Goal: Communication & Community: Answer question/provide support

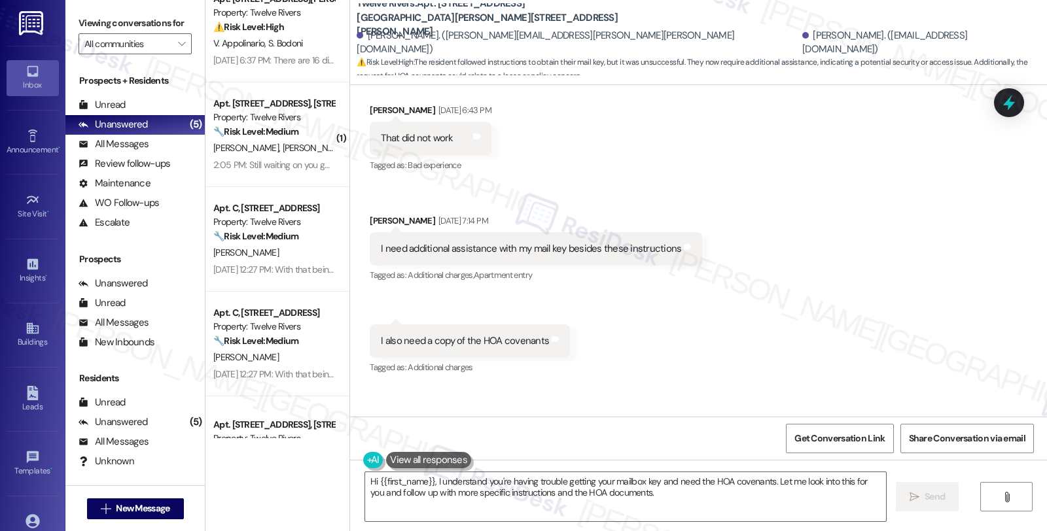
scroll to position [190, 0]
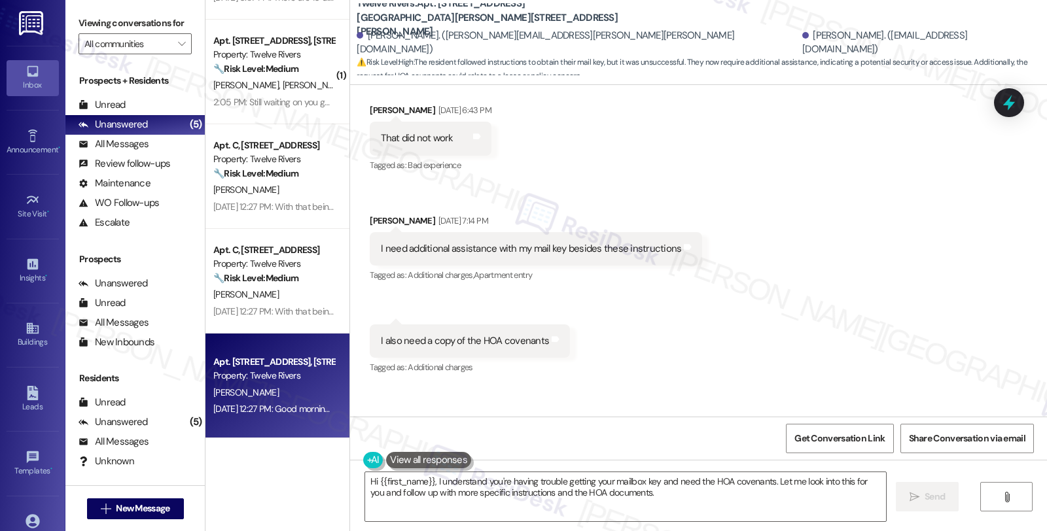
click at [295, 366] on div "Apt. [STREET_ADDRESS], [STREET_ADDRESS]" at bounding box center [273, 362] width 121 height 14
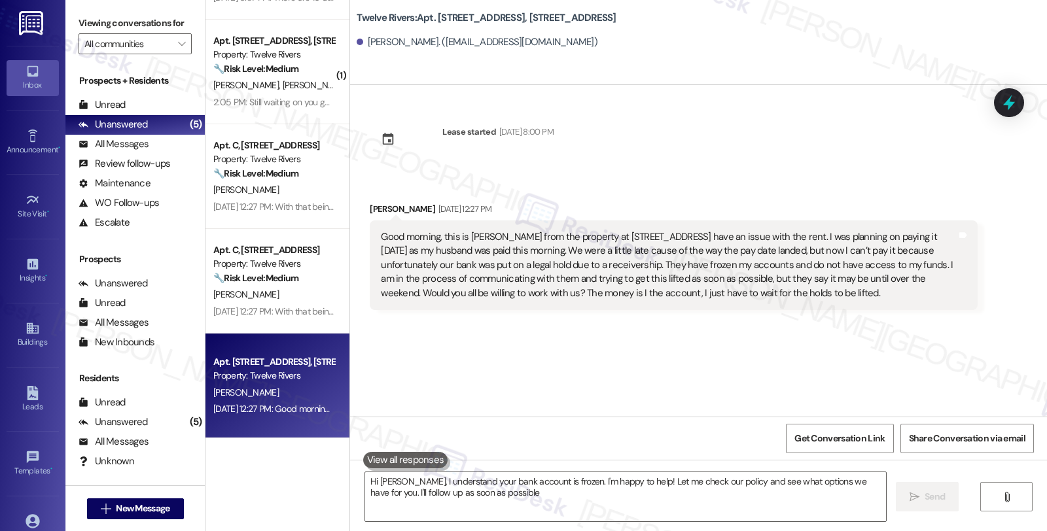
type textarea "Hi Abigail, I understand your bank account is frozen. I'm happy to help! Let me…"
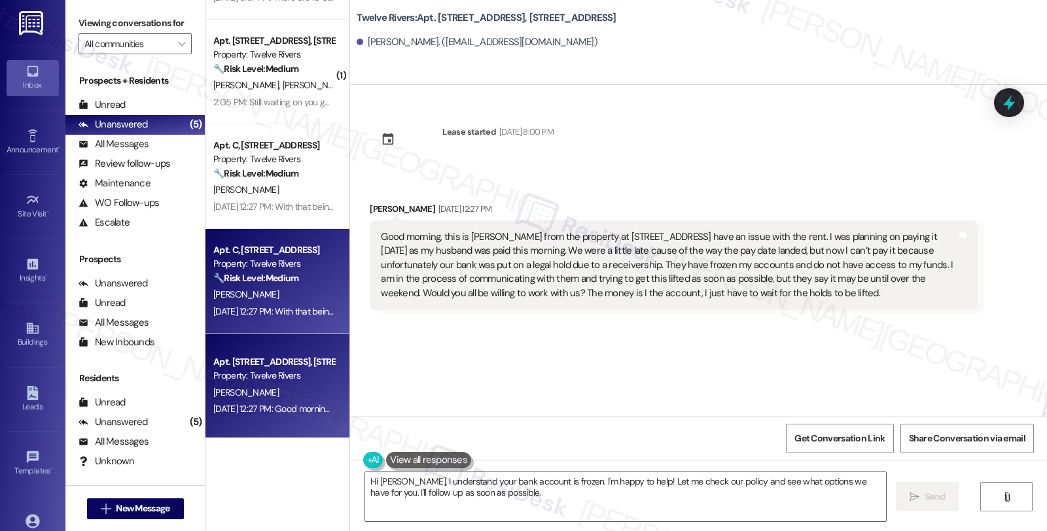
scroll to position [0, 0]
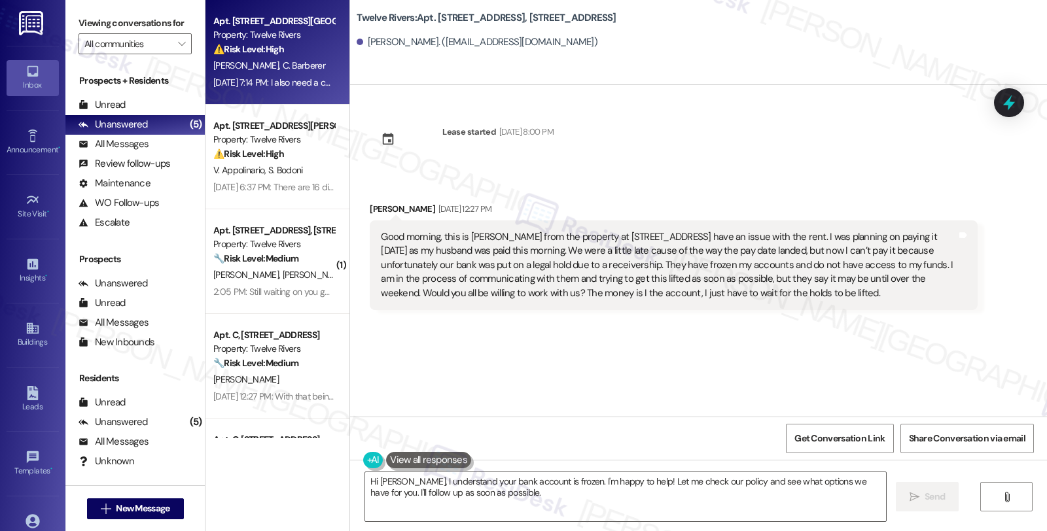
click at [290, 43] on div "⚠️ Risk Level: High The resident followed instructions to obtain their mail key…" at bounding box center [273, 50] width 121 height 14
type textarea "Hi Abigail, I understand your bank account is frozen. I'm happy to help! Let me…"
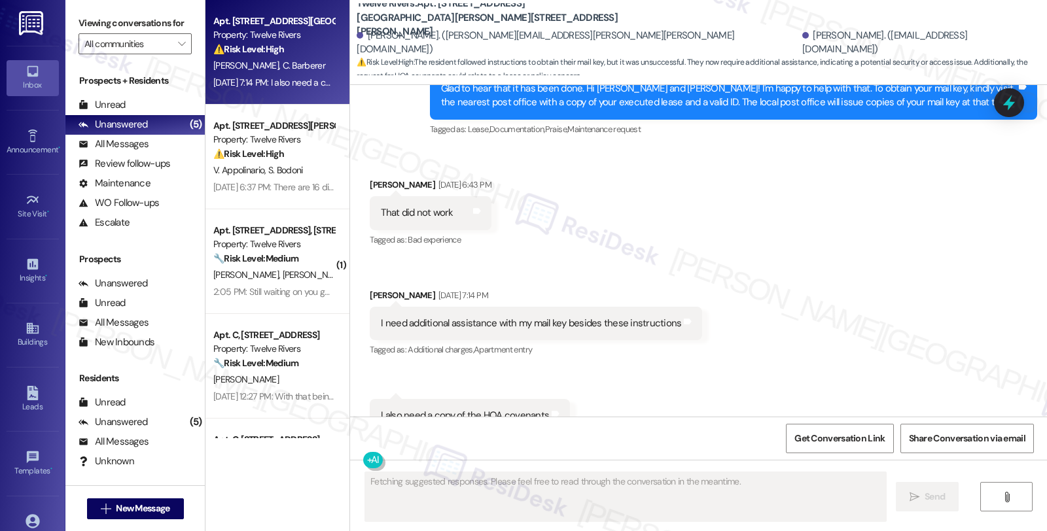
scroll to position [5043, 0]
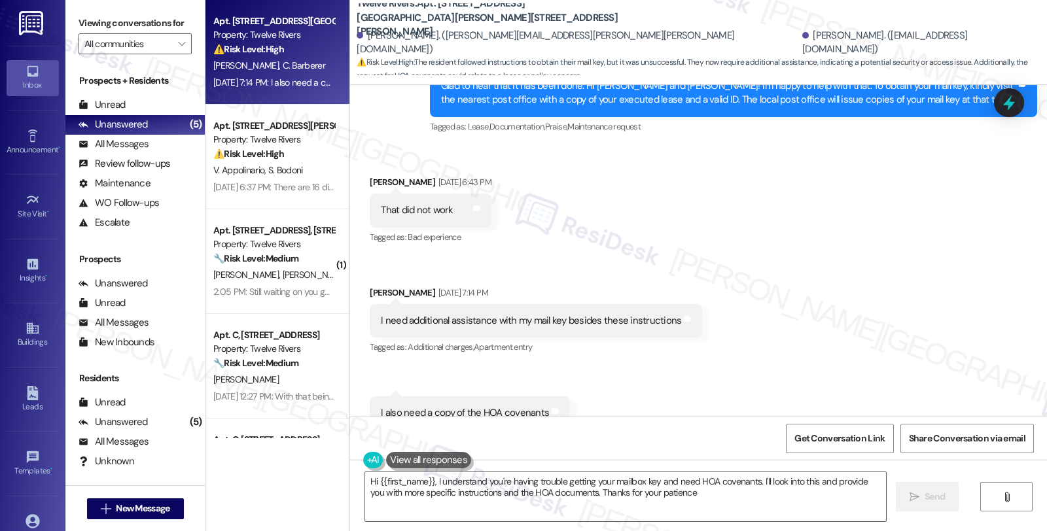
type textarea "Hi {{first_name}}, I understand you're having trouble getting your mailbox key …"
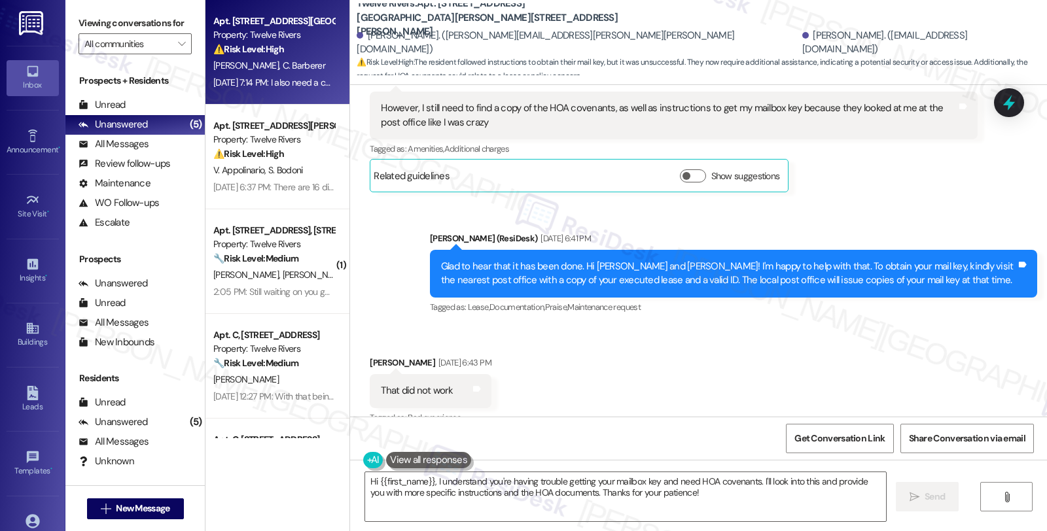
scroll to position [4898, 0]
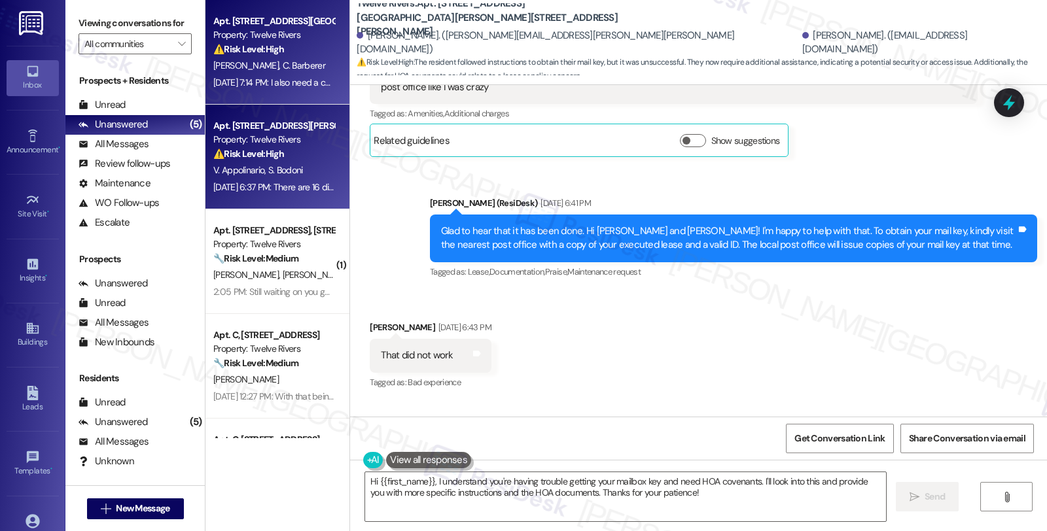
click at [272, 134] on div "Property: Twelve Rivers" at bounding box center [273, 140] width 121 height 14
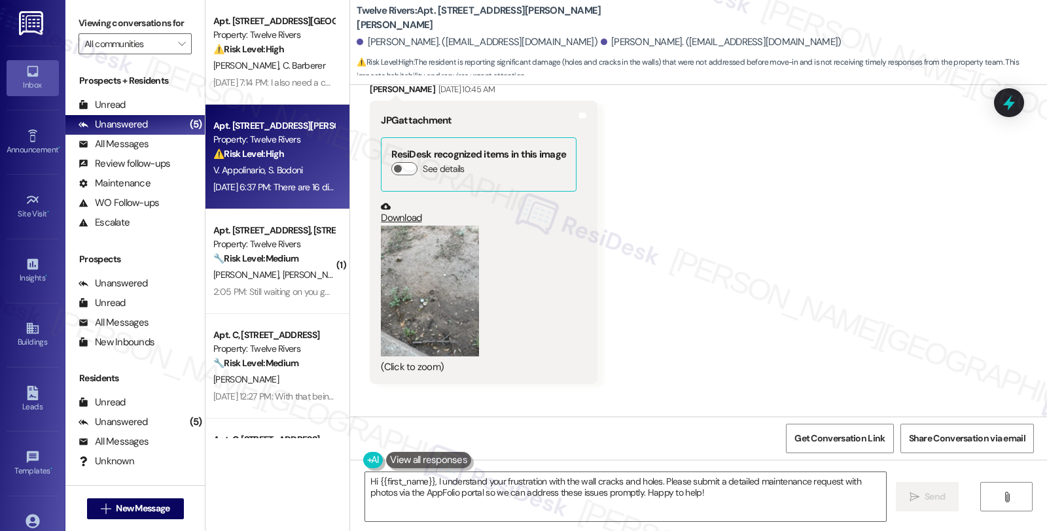
scroll to position [1130, 0]
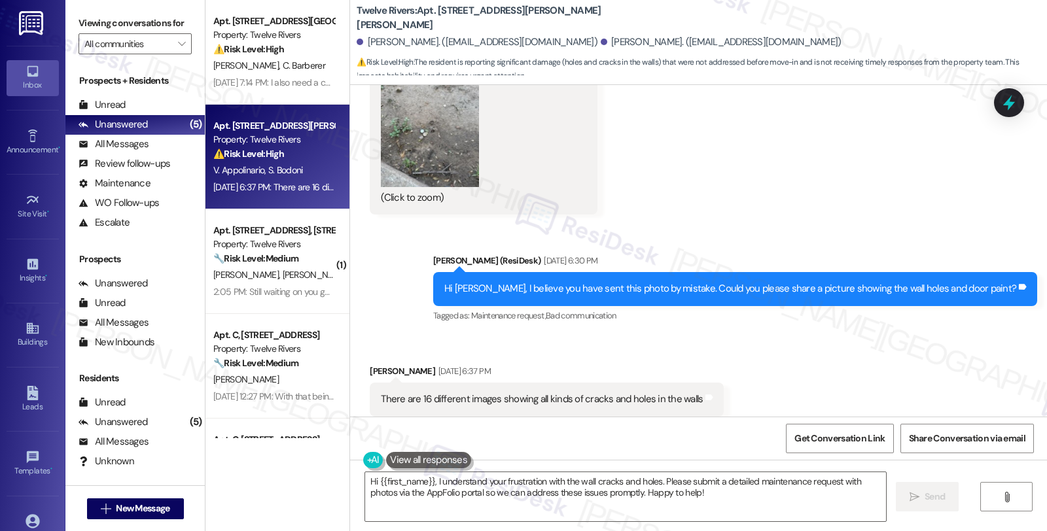
click at [377, 365] on div "Victoria M. Appolinario Sep 05, 2025 at 6:37 PM" at bounding box center [547, 374] width 354 height 18
copy div "Victoria"
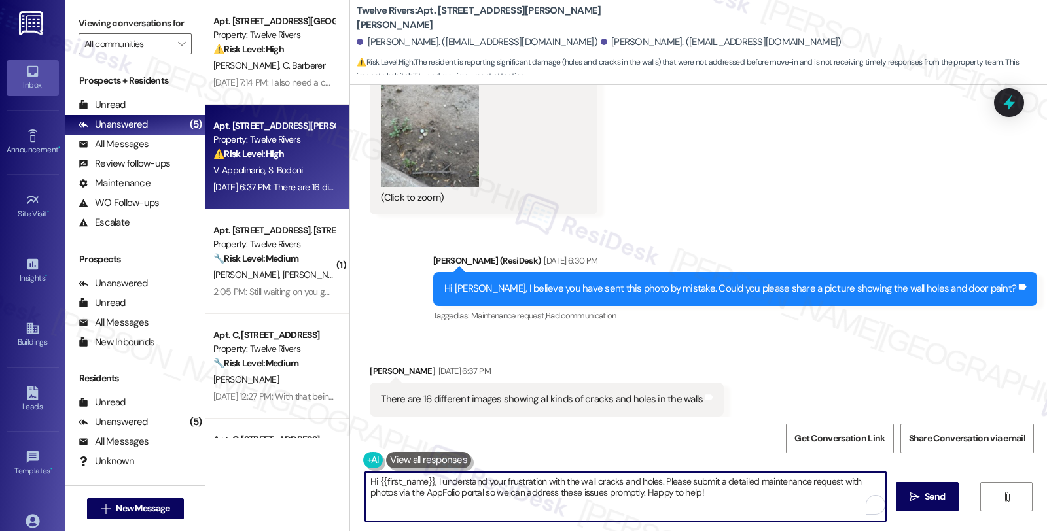
drag, startPoint x: 361, startPoint y: 481, endPoint x: 730, endPoint y: 506, distance: 370.6
click at [730, 506] on textarea "Hi {{first_name}}, I understand your frustration with the wall cracks and holes…" at bounding box center [625, 497] width 521 height 49
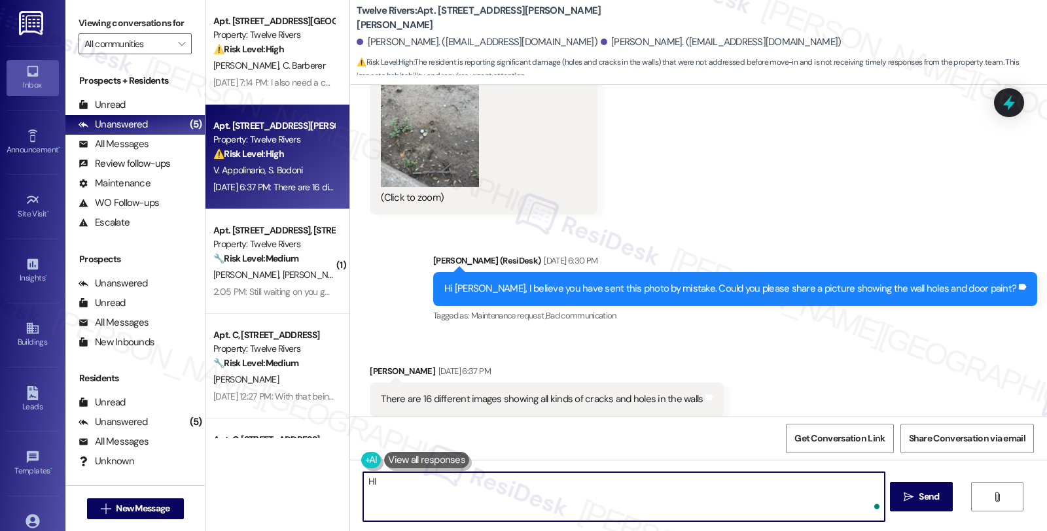
paste textarea "Victoria"
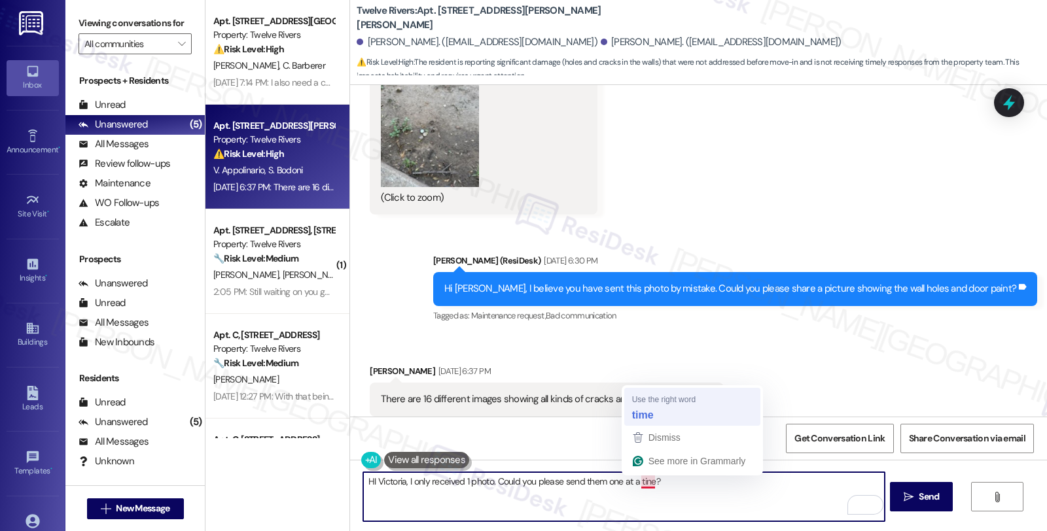
type textarea "HI Victoria, I only received 1 photo. Could you please send them one at a time?"
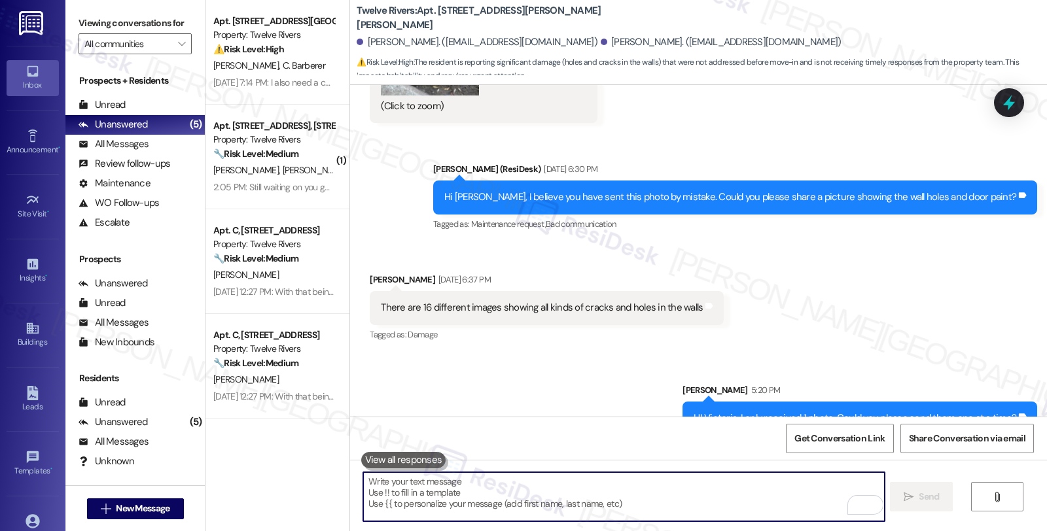
scroll to position [1313, 0]
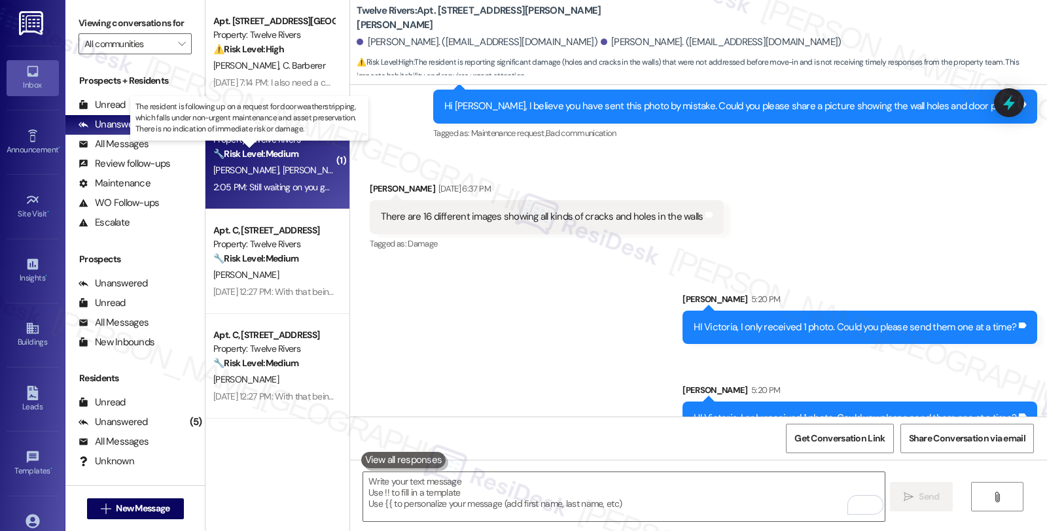
click at [292, 158] on strong "🔧 Risk Level: Medium" at bounding box center [255, 154] width 85 height 12
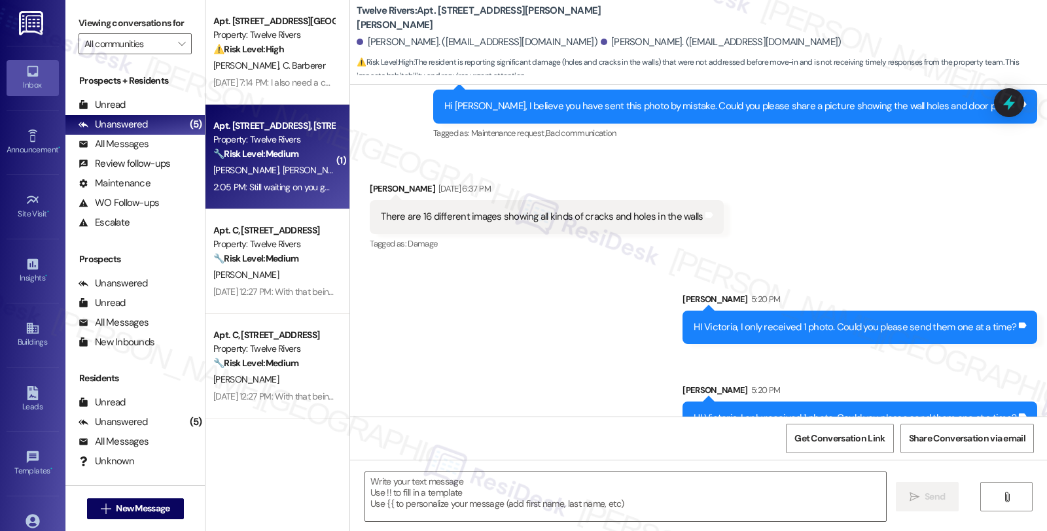
type textarea "Fetching suggested responses. Please feel free to read through the conversation…"
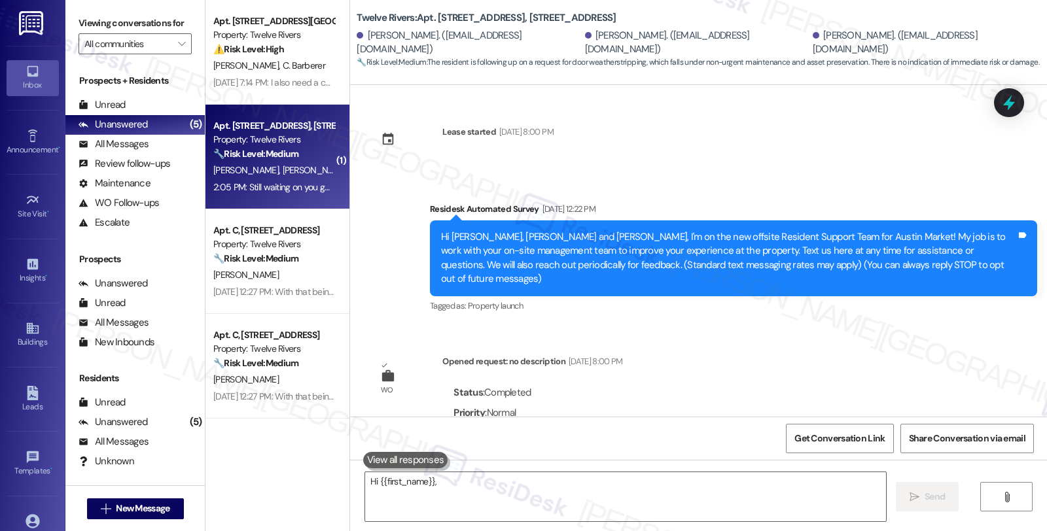
scroll to position [12186, 0]
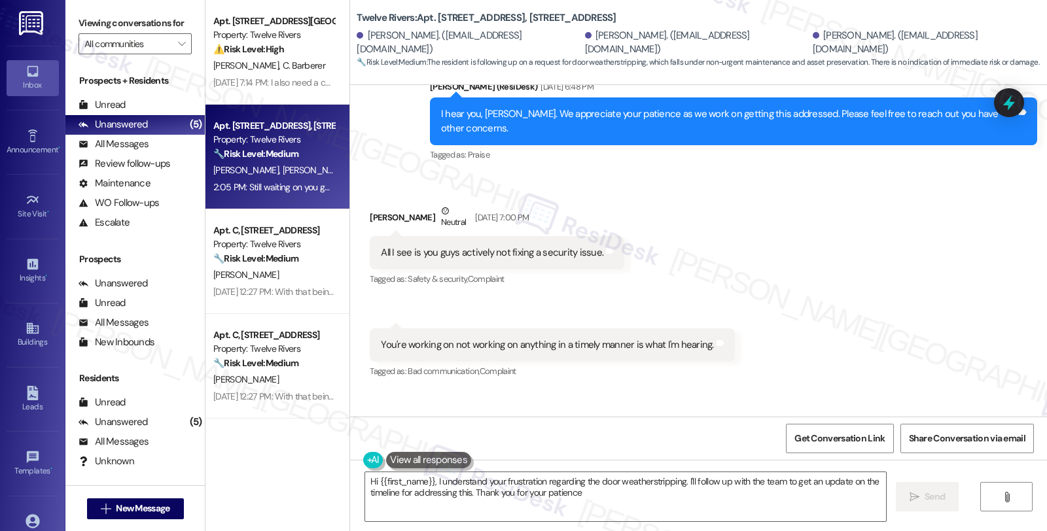
type textarea "Hi {{first_name}}, I understand your frustration regarding the door weatherstri…"
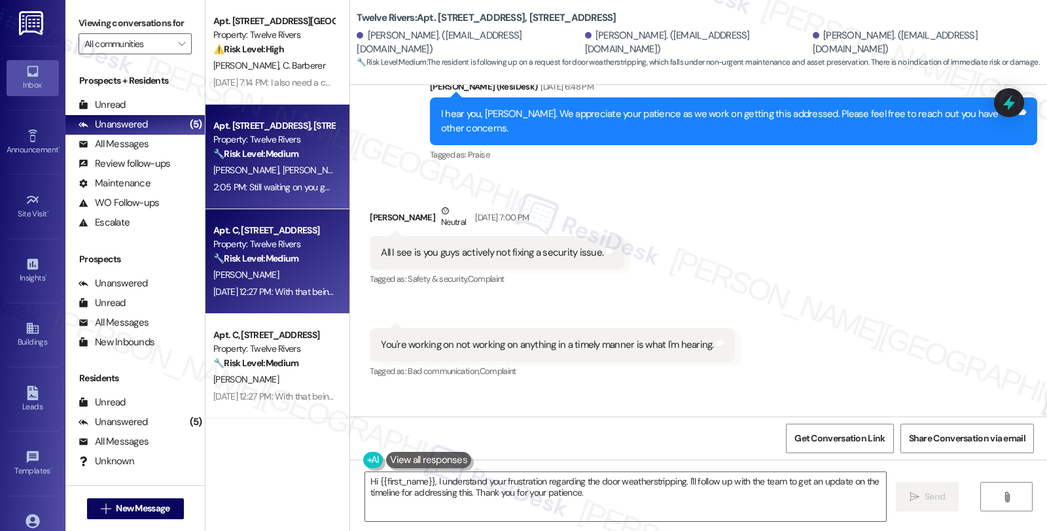
click at [279, 249] on div "Property: Twelve Rivers" at bounding box center [273, 245] width 121 height 14
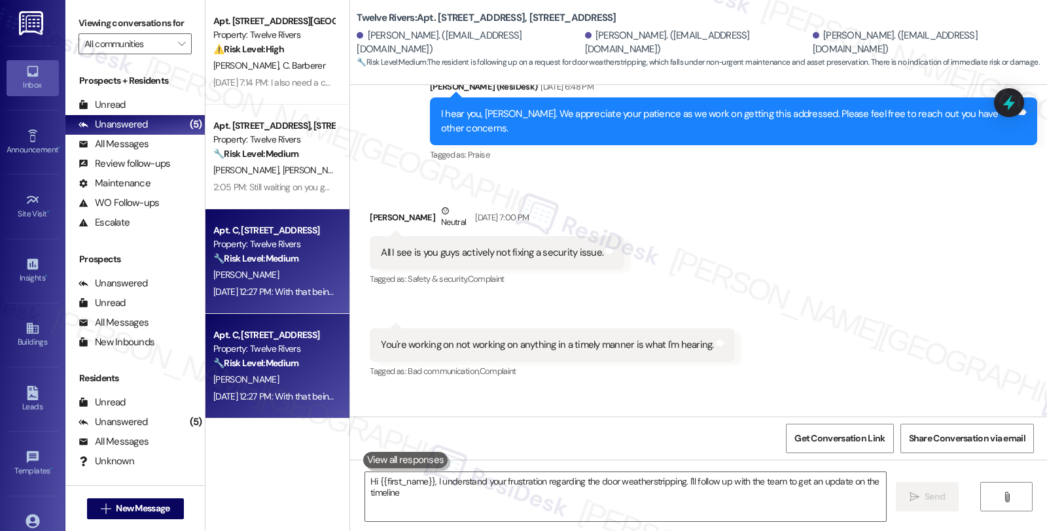
type textarea "Hi {{first_name}}, I understand your frustration regarding the door weatherstri…"
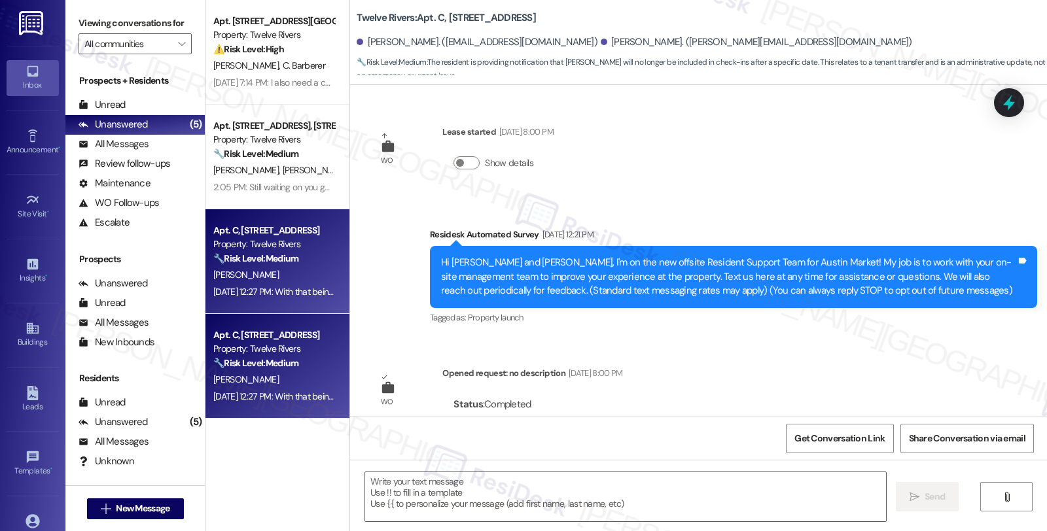
scroll to position [4554, 0]
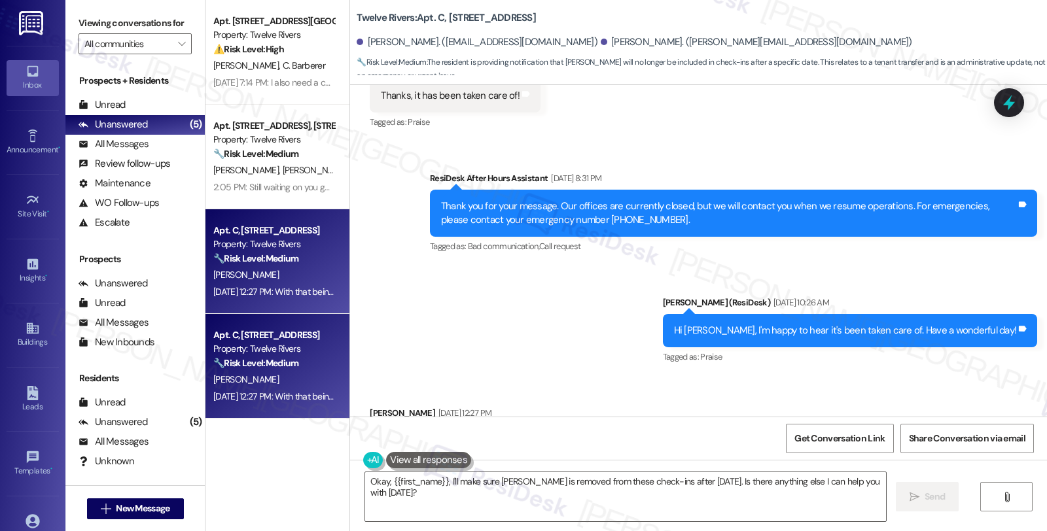
click at [378, 406] on div "Raegan Knight Sep 05, 2025 at 12:27 PM" at bounding box center [573, 415] width 406 height 18
copy div "Raegan"
click at [365, 480] on textarea "Okay, {{first_name}}, I'll make sure Tara is removed from these check-ins after…" at bounding box center [625, 497] width 521 height 49
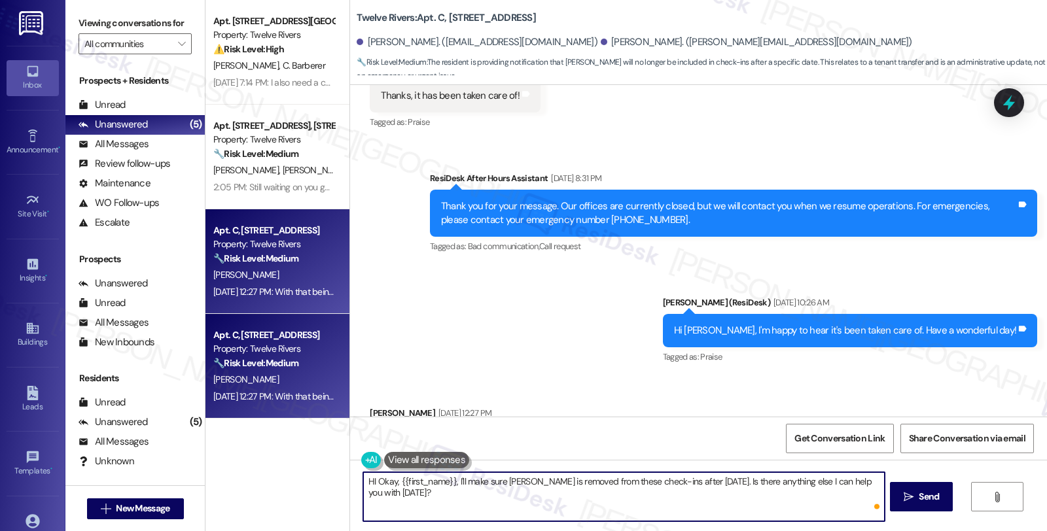
paste textarea "Raegan"
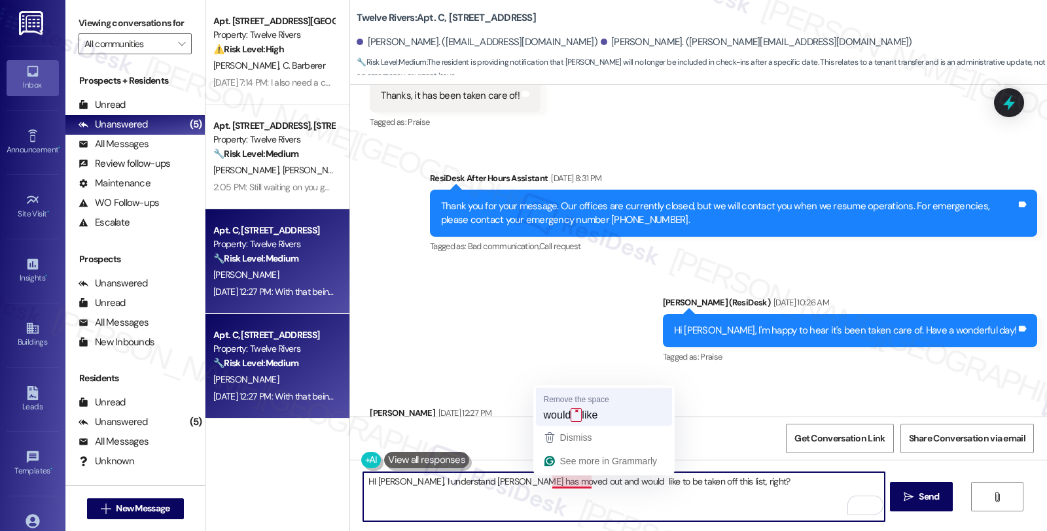
type textarea "HI [PERSON_NAME], I understand [PERSON_NAME] has moved out and would like to be…"
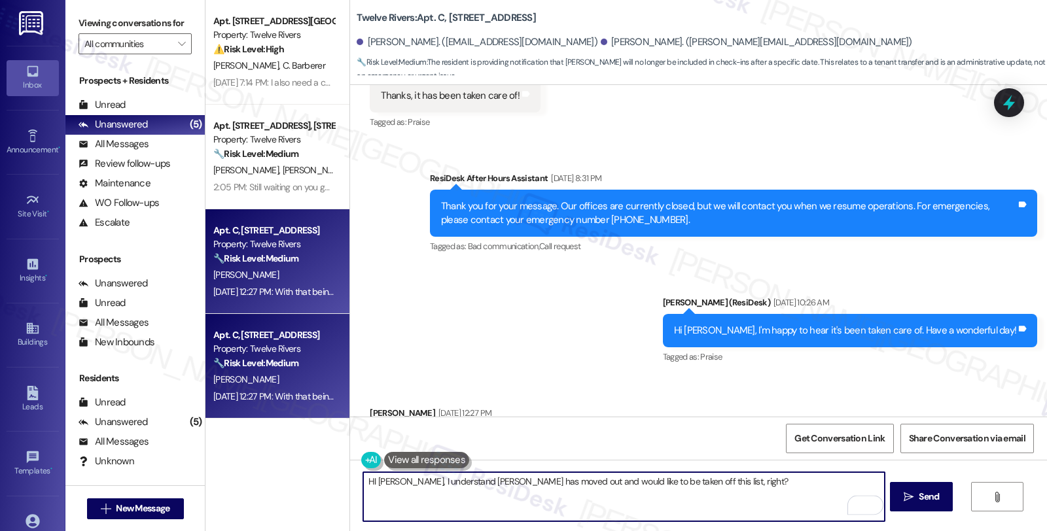
click at [724, 474] on textarea "HI [PERSON_NAME], I understand [PERSON_NAME] has moved out and would like to be…" at bounding box center [623, 497] width 521 height 49
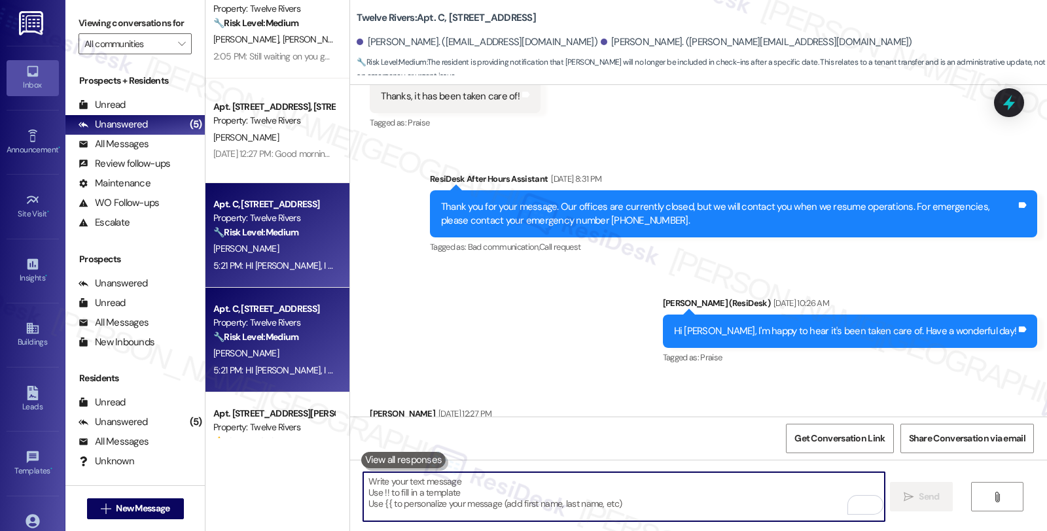
scroll to position [0, 0]
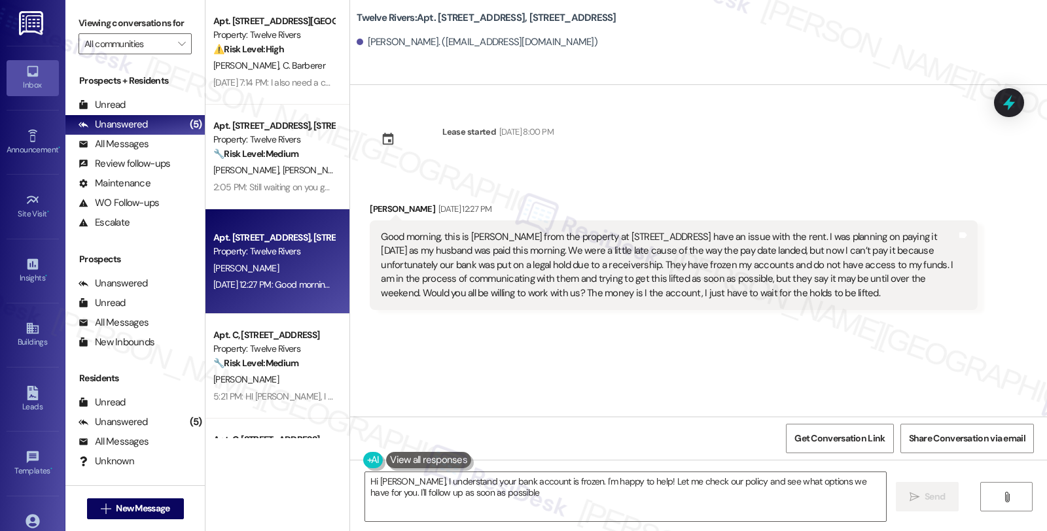
type textarea "Hi Abigail, I understand your bank account is frozen. I'm happy to help! Let me…"
click at [149, 152] on div "All Messages (undefined)" at bounding box center [134, 145] width 139 height 20
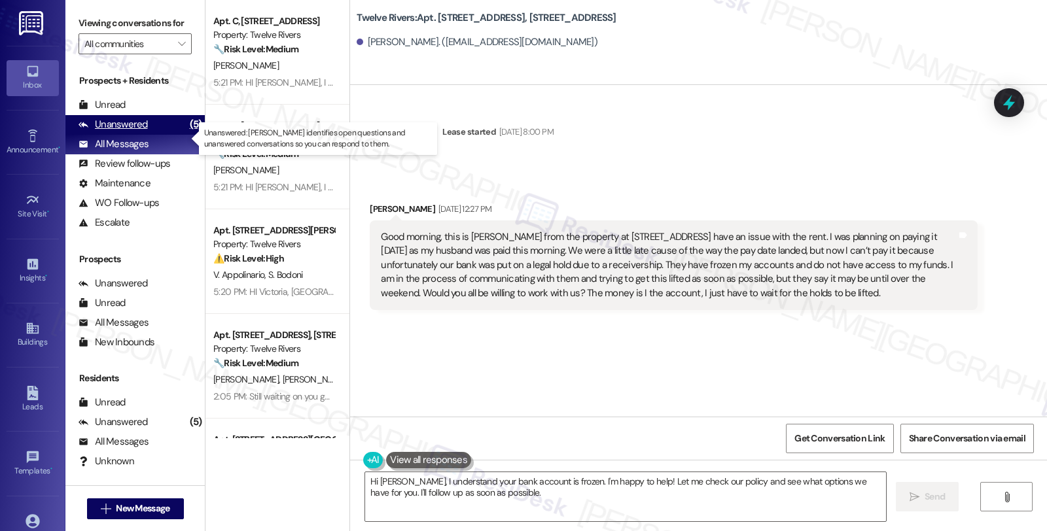
click at [155, 135] on div "Unanswered (5)" at bounding box center [134, 125] width 139 height 20
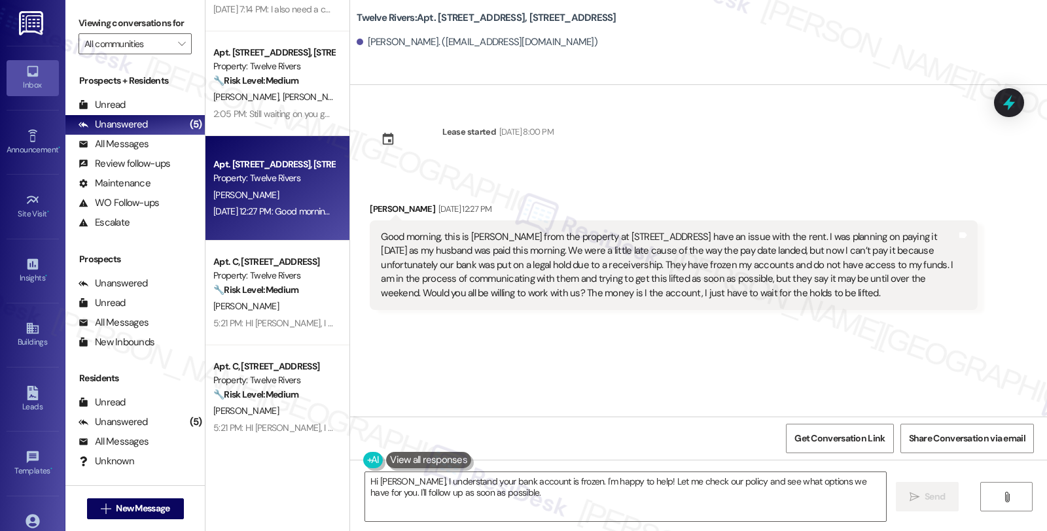
scroll to position [190, 0]
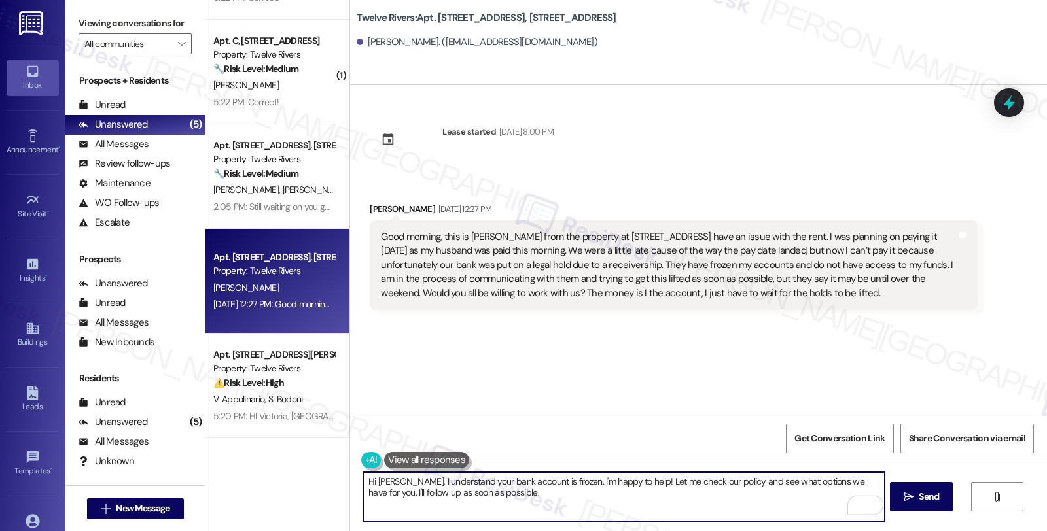
drag, startPoint x: 557, startPoint y: 480, endPoint x: 607, endPoint y: 502, distance: 54.8
click at [607, 502] on textarea "Hi Abigail, I understand your bank account is frozen. I'm happy to help! Let me…" at bounding box center [623, 497] width 521 height 49
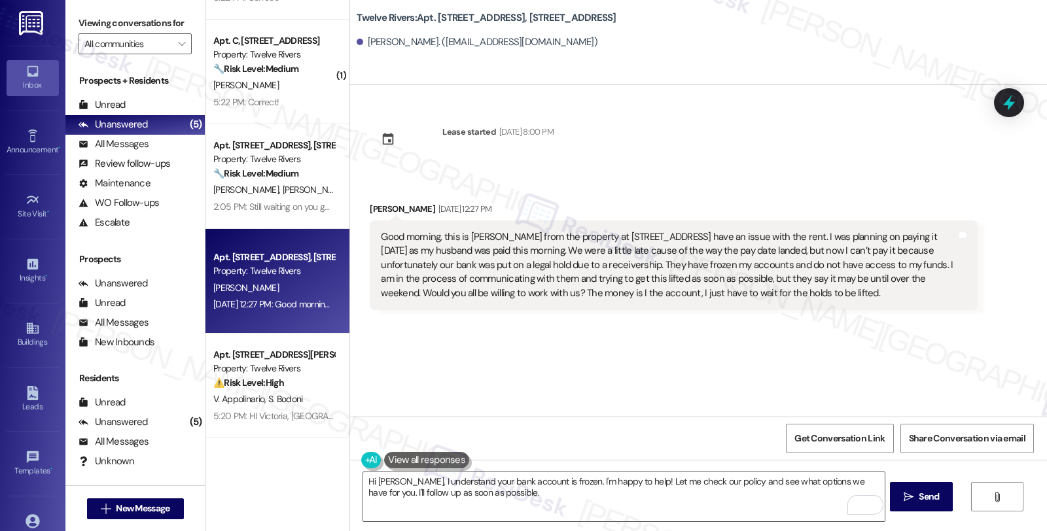
drag, startPoint x: 753, startPoint y: 293, endPoint x: 357, endPoint y: 233, distance: 399.7
click at [360, 233] on div "Received via SMS Abigail Garcia Sep 05, 2025 at 12:27 PM Good morning, this is …" at bounding box center [673, 256] width 627 height 128
copy div "Good morning, this is Abigail Garcia from the property at 1116 Badlands Dr. I h…"
click at [479, 503] on textarea "Hi Abigail, I understand your bank account is frozen. I'm happy to help! Let me…" at bounding box center [623, 497] width 521 height 49
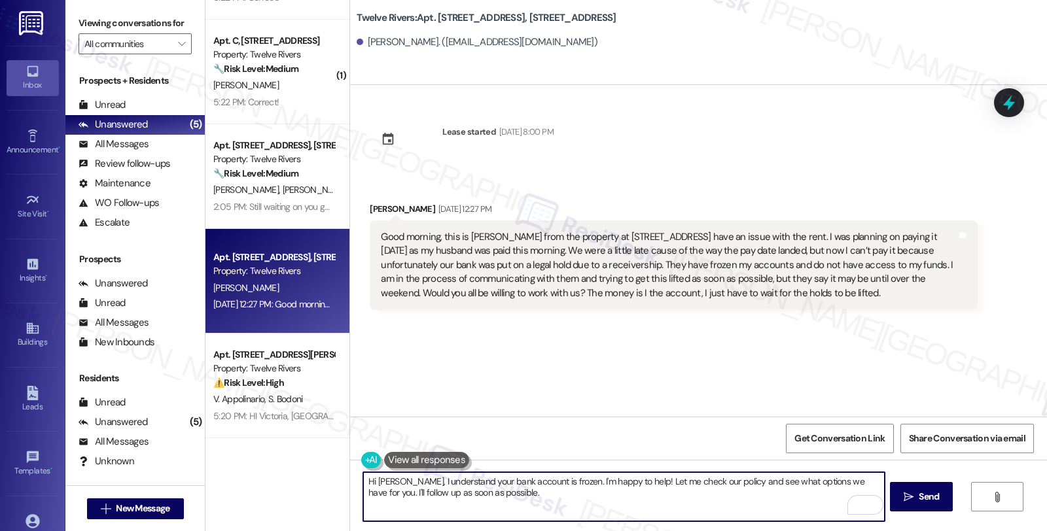
click at [490, 494] on textarea "Hi Abigail, I understand your bank account is frozen. I'm happy to help! Let me…" at bounding box center [623, 497] width 521 height 49
paste textarea "thank you for reaching out and explaining the situation. I'm really sorry to he…"
click at [806, 478] on textarea "Hi Abigail, thank you for reaching out and explaining the situation. I'm really…" at bounding box center [623, 497] width 521 height 49
click at [433, 495] on textarea "Hi Abigail, thank you for reaching out and explaining the situation. I'm really…" at bounding box center [623, 497] width 521 height 49
drag, startPoint x: 648, startPoint y: 498, endPoint x: 336, endPoint y: 486, distance: 312.4
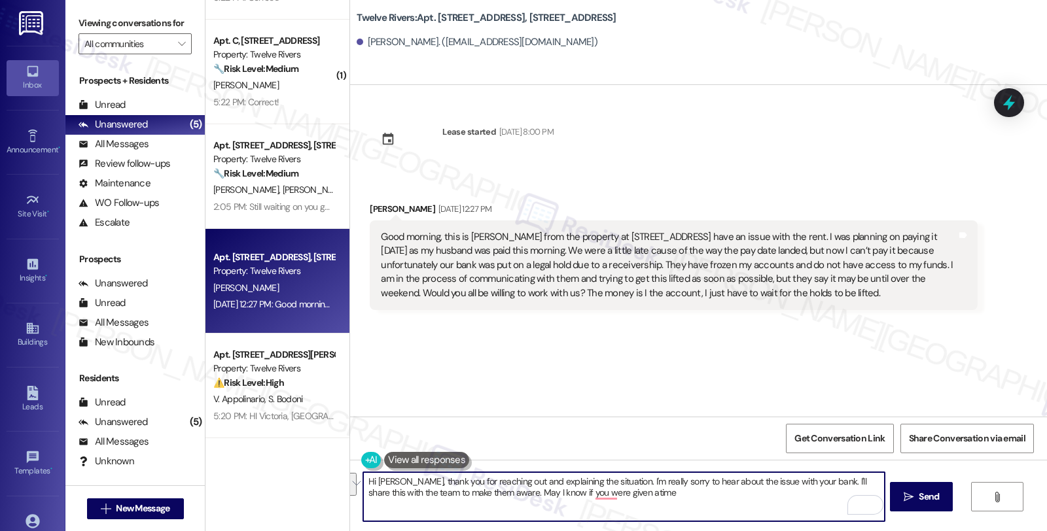
click at [336, 486] on div "Apt. 3102 Corbin Lane, 3102 Corbin Lane Property: Twelve Rivers ⚠️ Risk Level: …" at bounding box center [626, 265] width 842 height 531
click at [436, 494] on textarea "Hi Abigail, thank you for reaching out and explaining the situation. I'm really…" at bounding box center [623, 497] width 521 height 49
drag, startPoint x: 397, startPoint y: 483, endPoint x: 768, endPoint y: 501, distance: 371.5
click at [770, 500] on textarea "Hi Abigail, thank you for reaching out and explaining the situation. I'm really…" at bounding box center [623, 497] width 521 height 49
paste textarea "Thank you for reaching out and explaining the situation. I’m really sorry to he…"
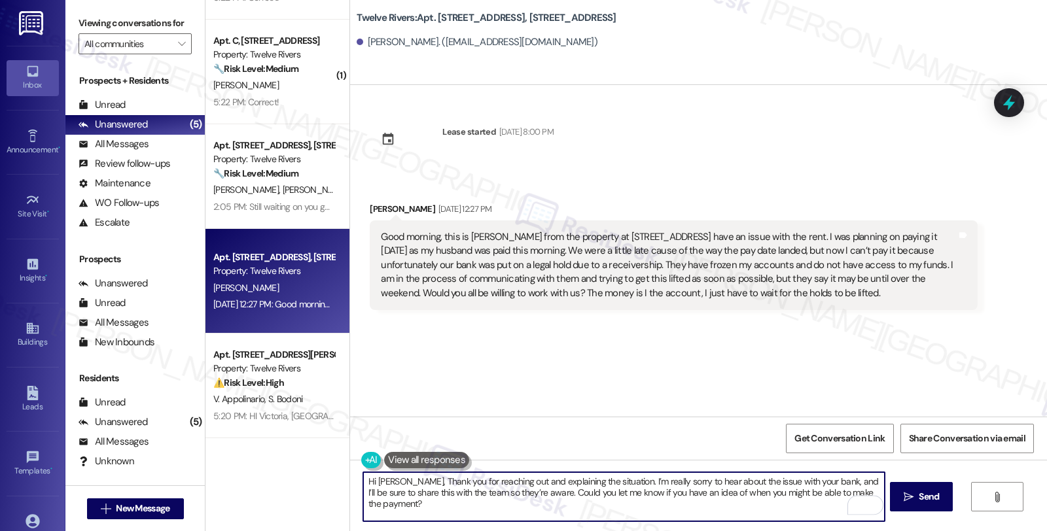
click at [395, 476] on textarea "Hi Abigail, Thank you for reaching out and explaining the situation. I’m really…" at bounding box center [623, 497] width 521 height 49
type textarea "Fetching suggested responses. Please feel free to read through the conversation…"
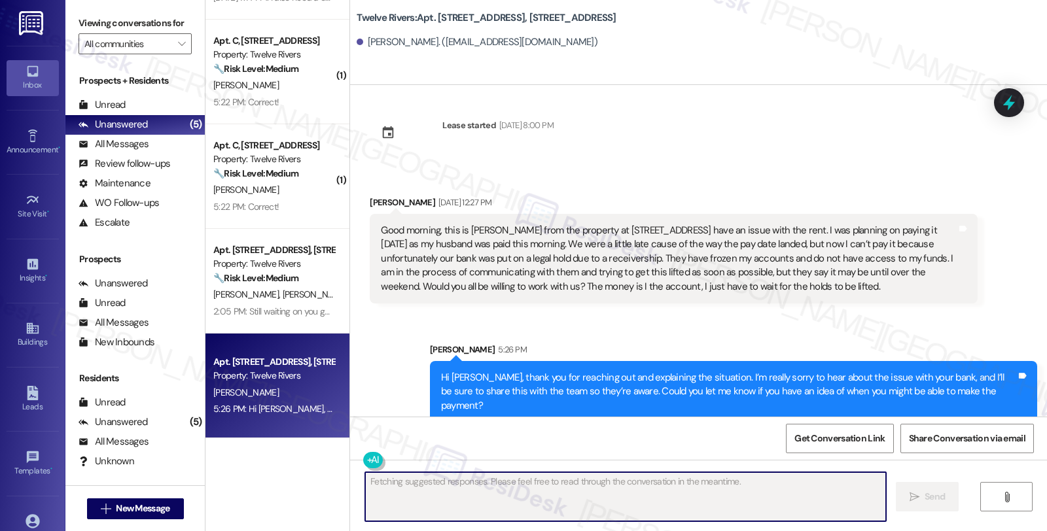
scroll to position [9, 0]
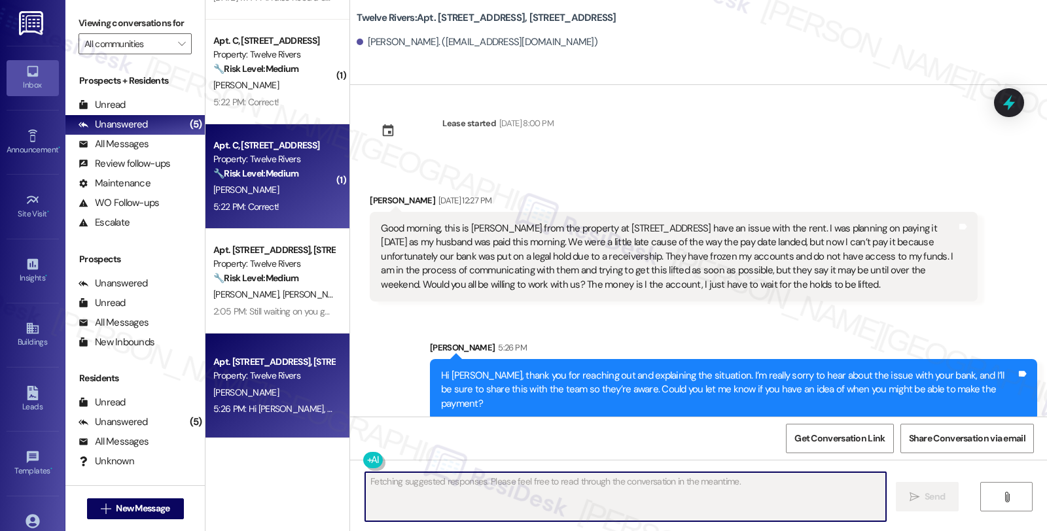
click at [304, 184] on div "[PERSON_NAME]" at bounding box center [274, 190] width 124 height 16
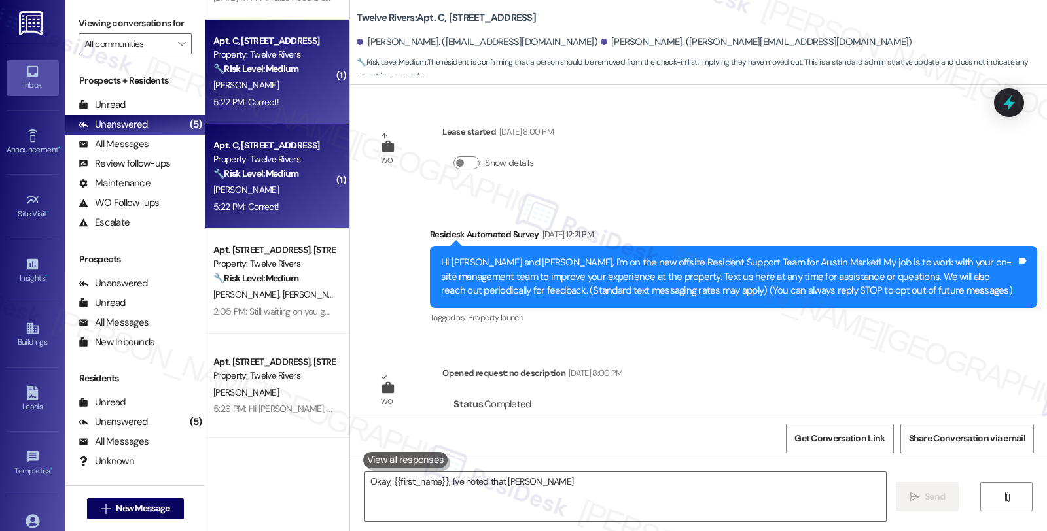
scroll to position [4774, 0]
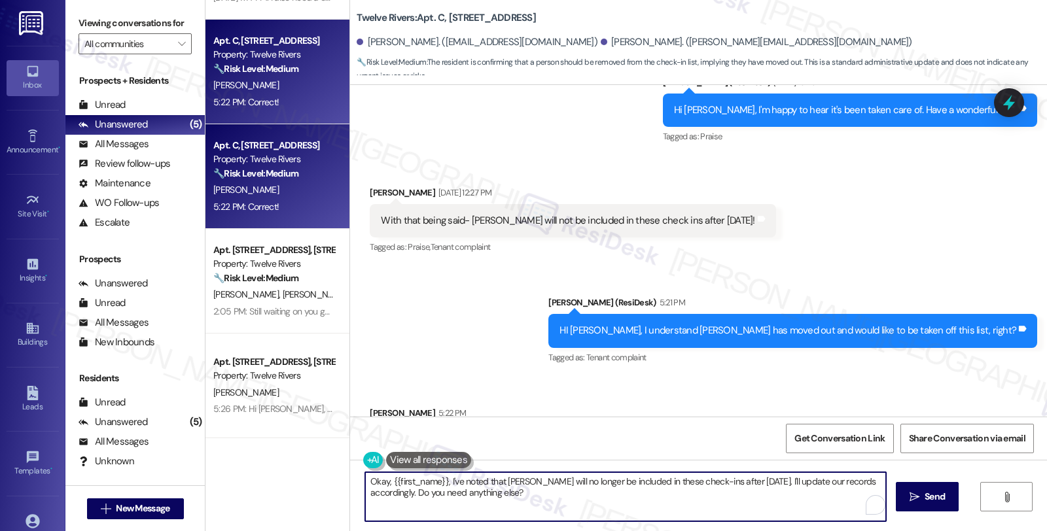
click at [365, 480] on textarea "Okay, {{first_name}}, I've noted that Tara will no longer be included in these …" at bounding box center [625, 497] width 521 height 49
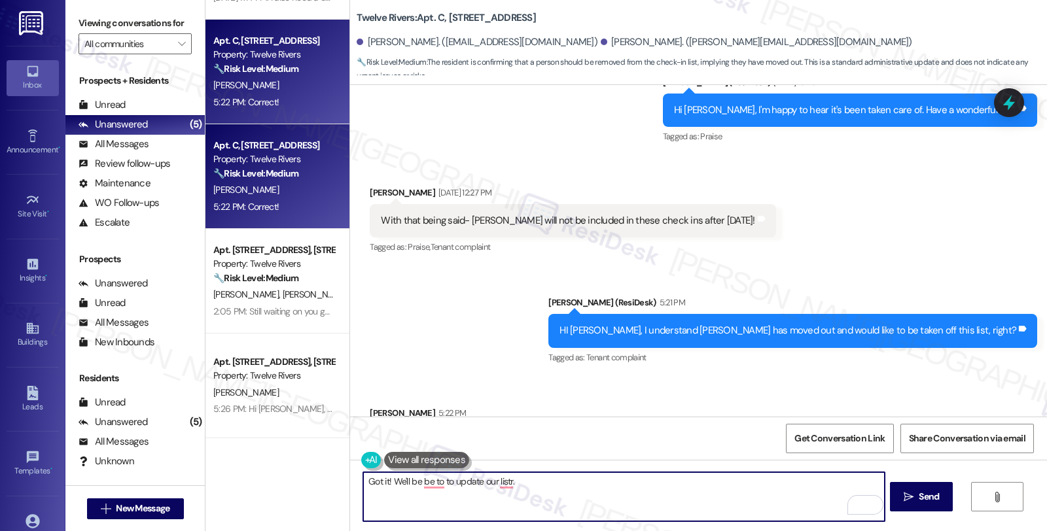
click at [363, 478] on textarea "Got it! We'll be be to to update our listr." at bounding box center [623, 497] width 521 height 49
click at [688, 482] on textarea "Thanks for confirming, Tara! I hope you had a great time during your stay here.…" at bounding box center [623, 497] width 521 height 49
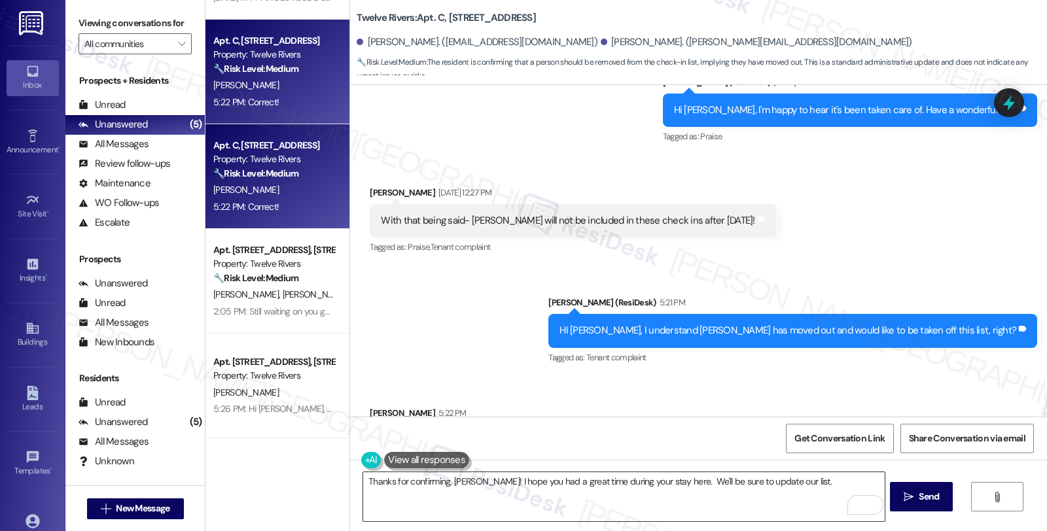
click at [779, 478] on textarea "Thanks for confirming, Tara! I hope you had a great time during your stay here.…" at bounding box center [623, 497] width 521 height 49
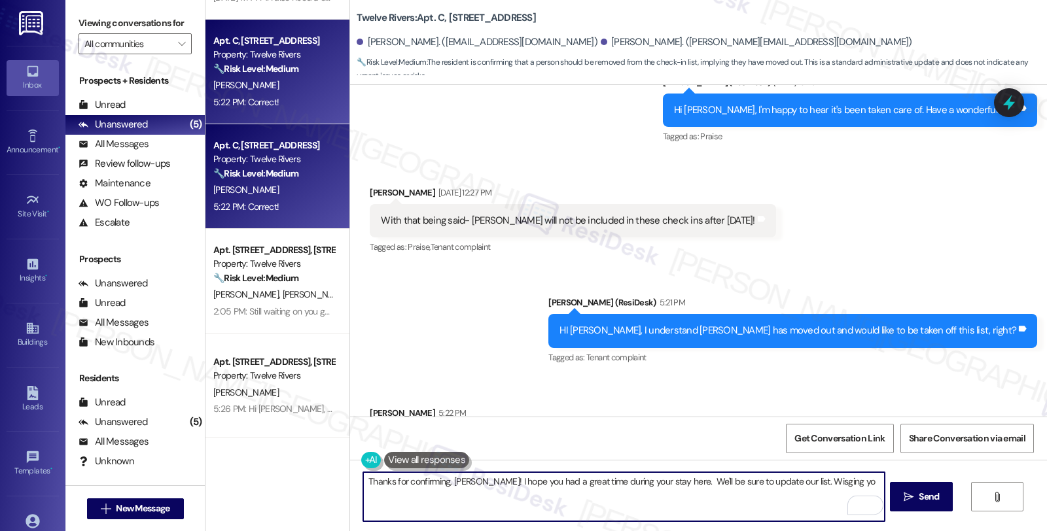
click at [787, 482] on textarea "Thanks for confirming, Tara! I hope you had a great time during your stay here.…" at bounding box center [623, 497] width 521 height 49
click at [775, 478] on textarea "Thanks for confirming, Tara! I hope you had a great time during your stay here.…" at bounding box center [623, 497] width 521 height 49
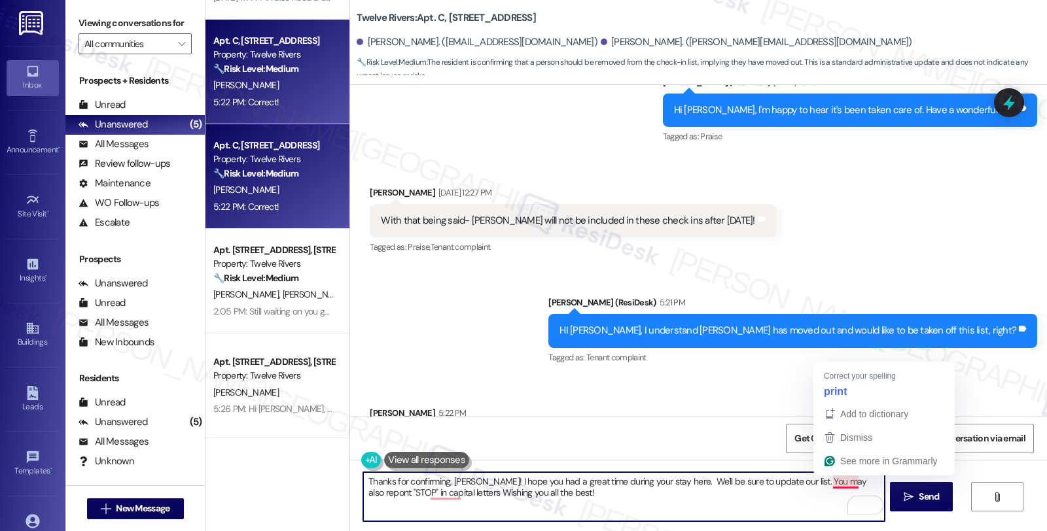
click at [838, 476] on textarea "Thanks for confirming, Tara! I hope you had a great time during your stay here.…" at bounding box center [623, 497] width 521 height 49
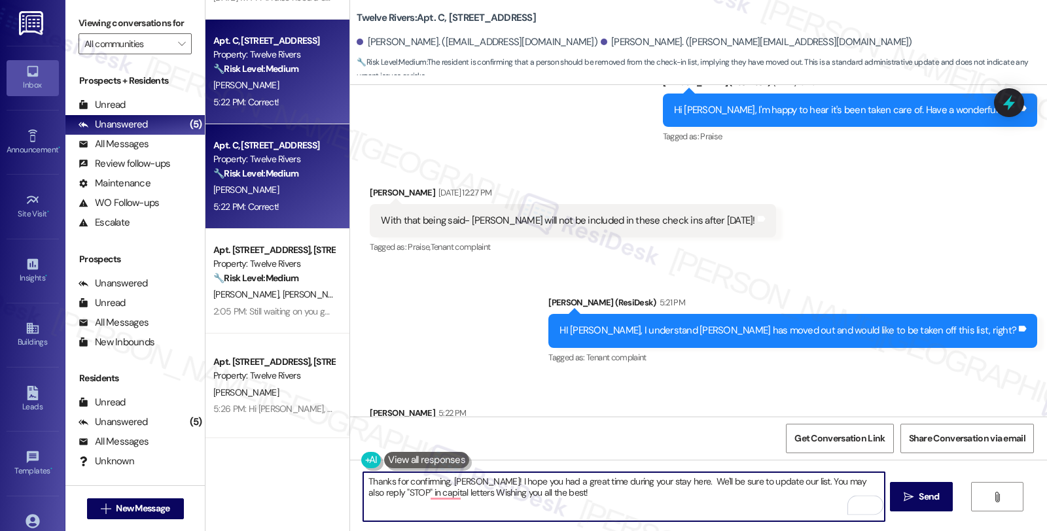
drag, startPoint x: 421, startPoint y: 491, endPoint x: 430, endPoint y: 486, distance: 10.6
click at [421, 491] on textarea "Thanks for confirming, Tara! I hope you had a great time during your stay here.…" at bounding box center [623, 497] width 521 height 49
type textarea "Thanks for confirming, Tara! I hope you had a great time during your stay here.…"
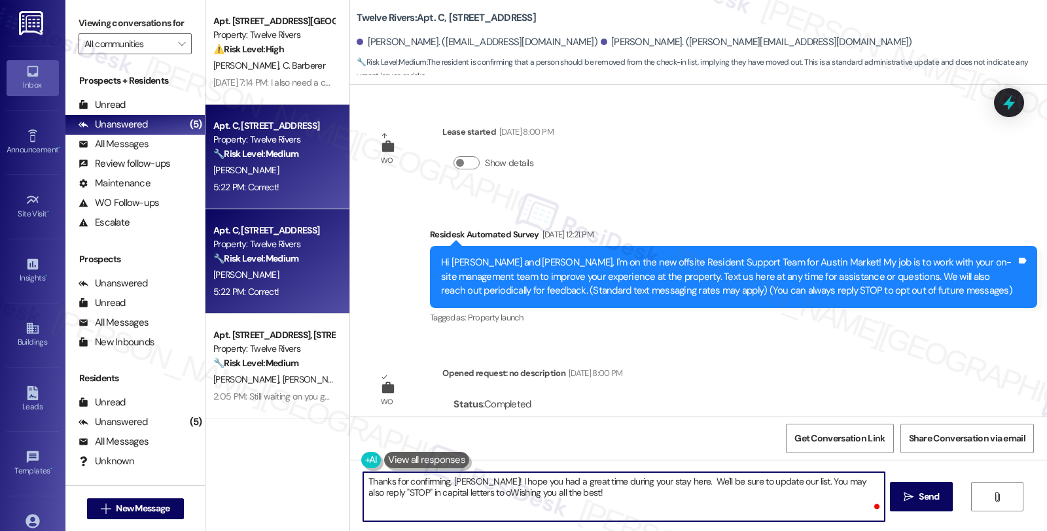
scroll to position [4774, 0]
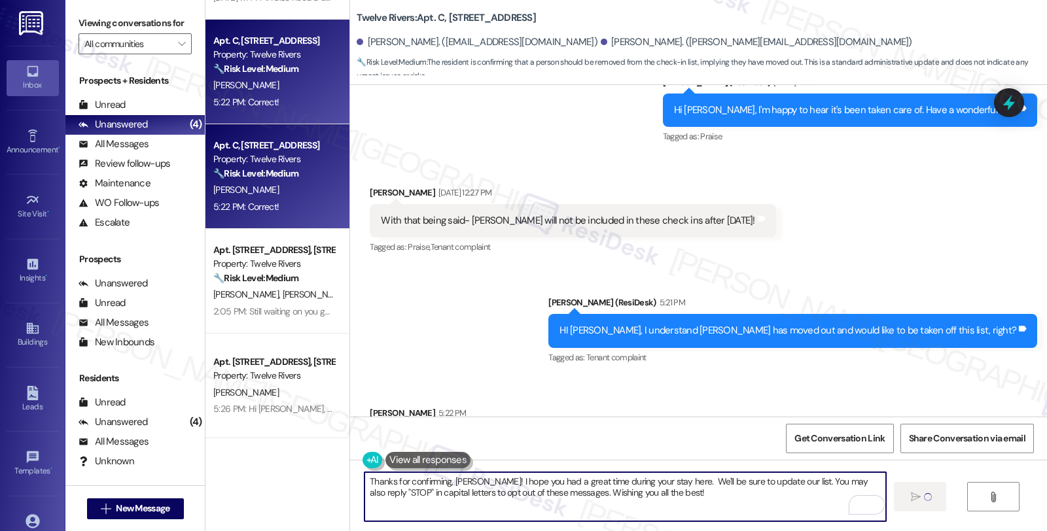
type textarea "Thanks for confirming, [PERSON_NAME]! I hope you had a great time during your s…"
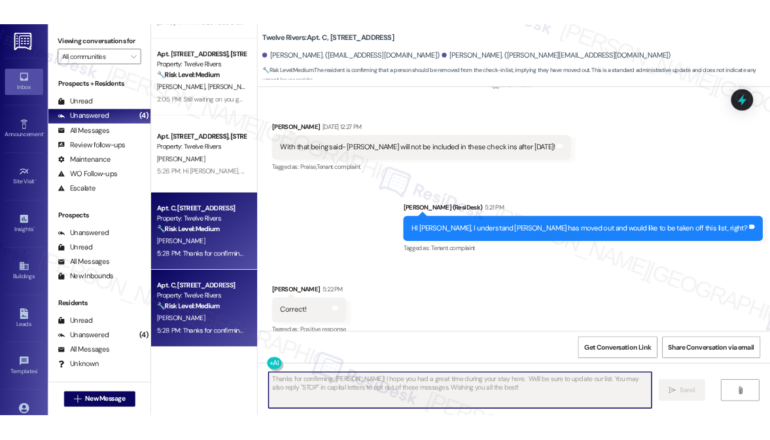
scroll to position [4879, 0]
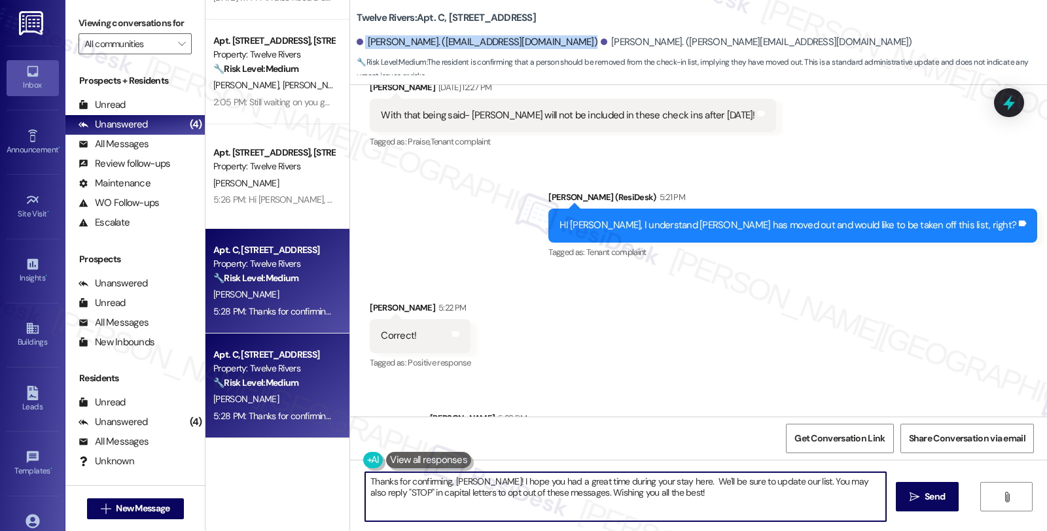
drag, startPoint x: 357, startPoint y: 41, endPoint x: 497, endPoint y: 53, distance: 141.2
click at [497, 53] on div "[PERSON_NAME]. ([EMAIL_ADDRESS][DOMAIN_NAME]) [PERSON_NAME]. ([PERSON_NAME][EMA…" at bounding box center [702, 42] width 690 height 26
copy div "[PERSON_NAME]. ([EMAIL_ADDRESS][DOMAIN_NAME])"
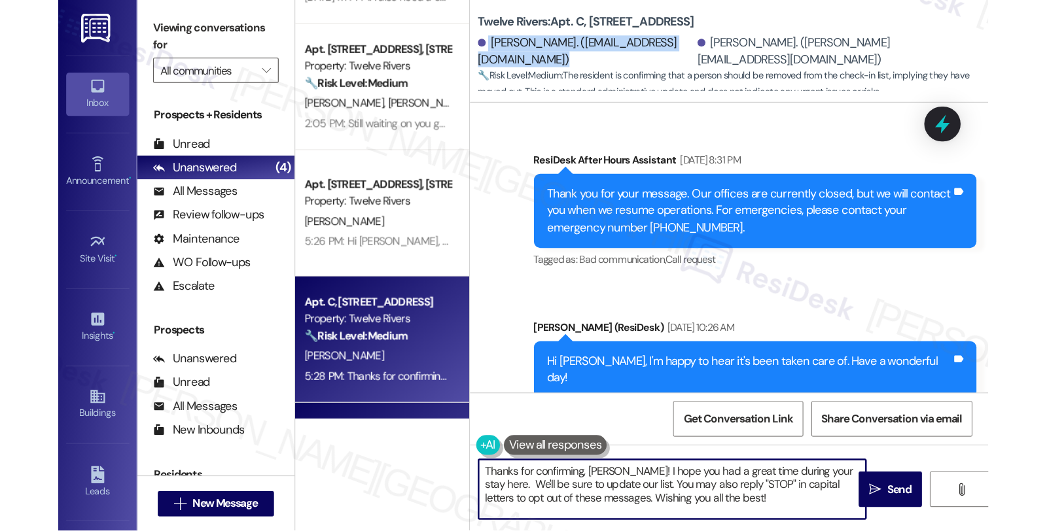
scroll to position [5160, 0]
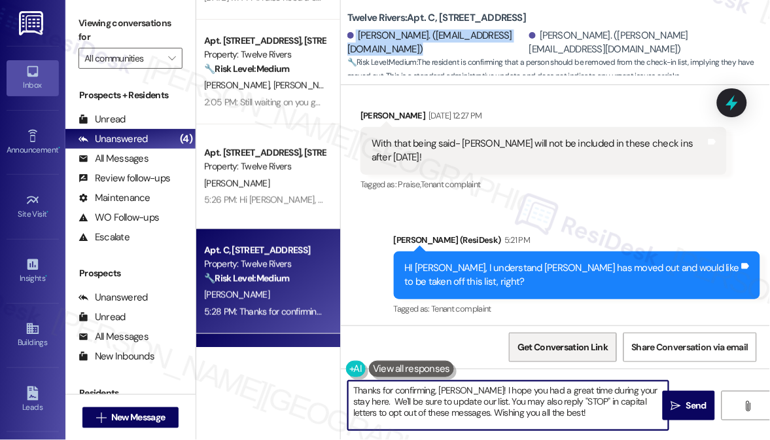
click at [567, 352] on span "Get Conversation Link" at bounding box center [563, 347] width 90 height 14
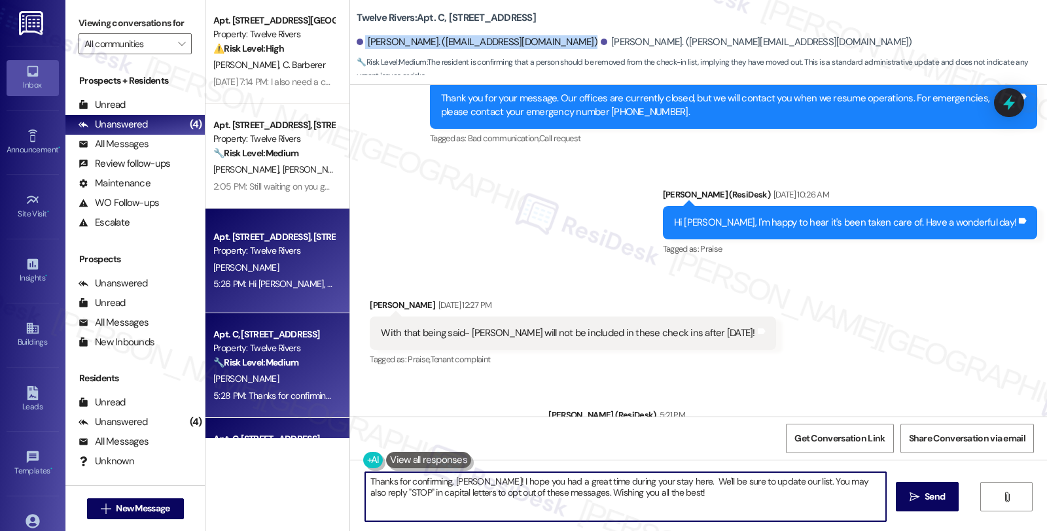
scroll to position [0, 0]
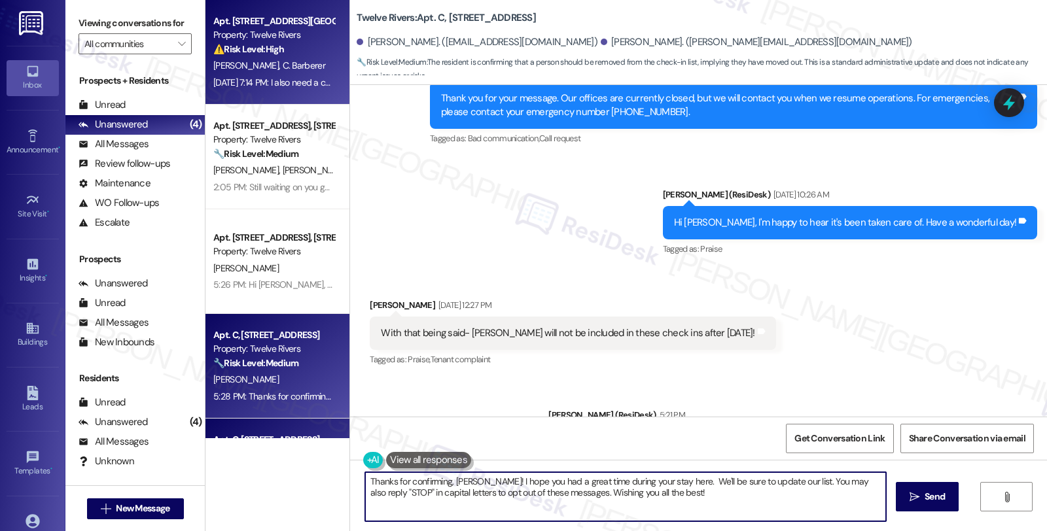
click at [273, 55] on div "⚠️ Risk Level: High The resident followed instructions to obtain their mail key…" at bounding box center [273, 50] width 121 height 14
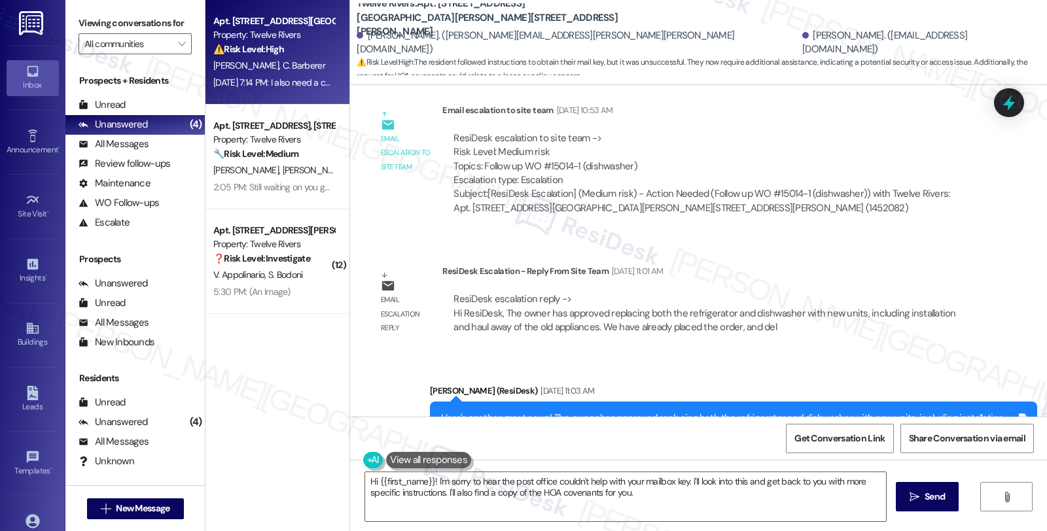
scroll to position [3908, 0]
click at [858, 355] on div "Sent via SMS [PERSON_NAME] (ResiDesk) [DATE] 11:03 AM Here's another great news…" at bounding box center [698, 417] width 697 height 124
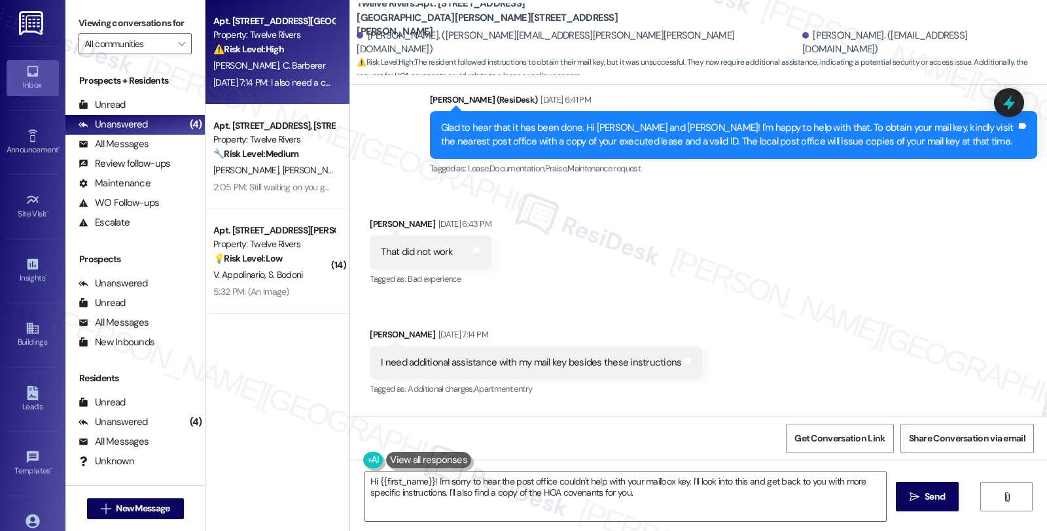
scroll to position [4999, 0]
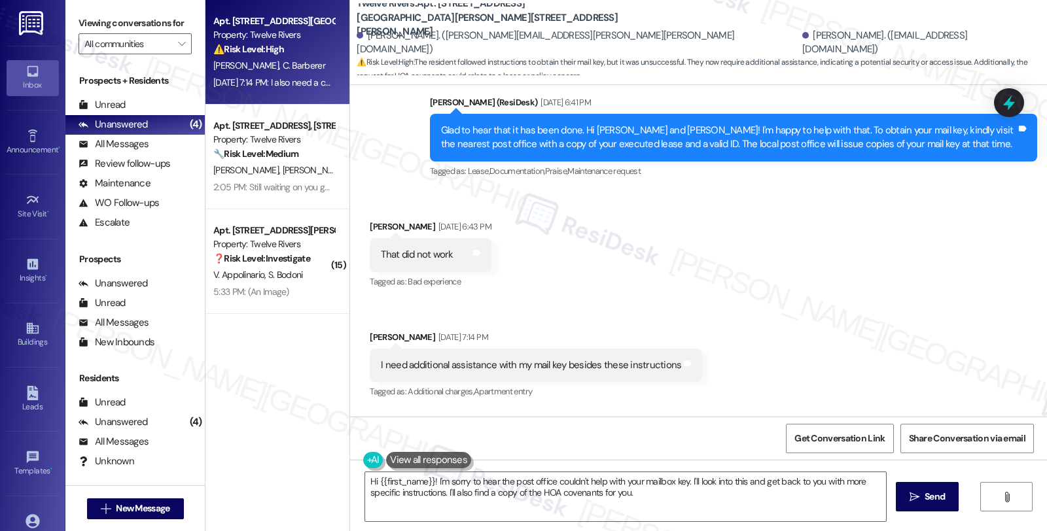
click at [954, 313] on div "Received via SMS [PERSON_NAME] [DATE] 6:43 PM That did not work Tags and notes …" at bounding box center [698, 346] width 697 height 313
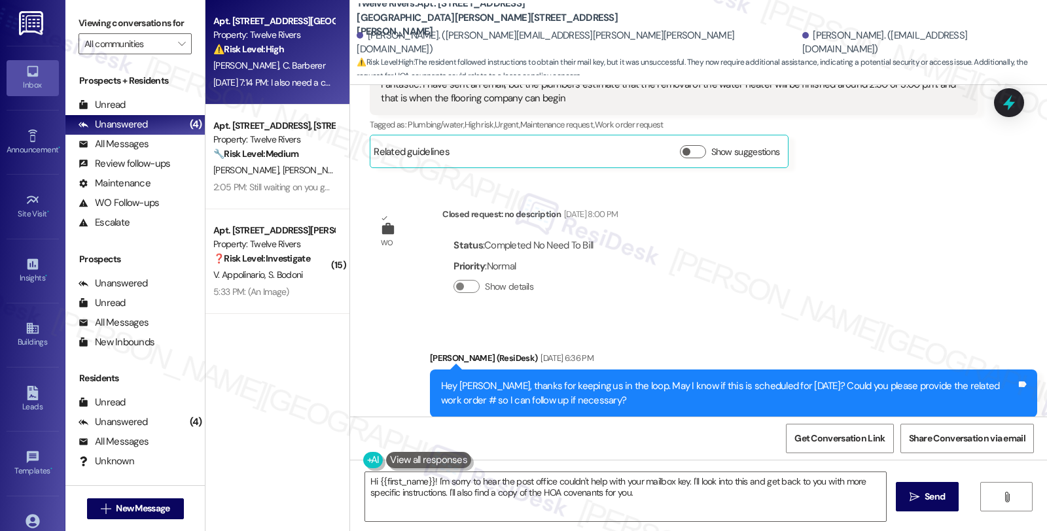
scroll to position [4344, 0]
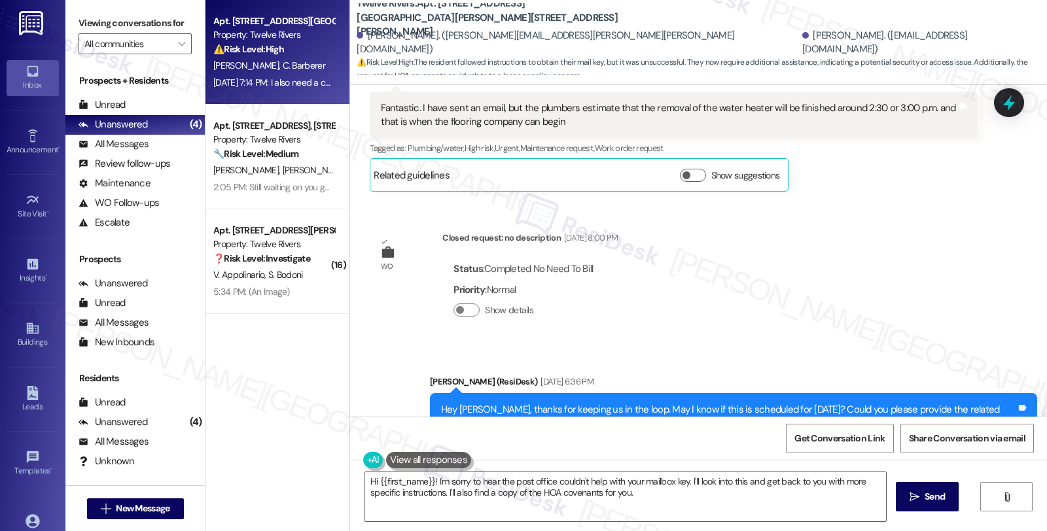
click at [978, 223] on div "WO Opened request: no description [DATE] 8:00 PM Status : Completed No Need To …" at bounding box center [698, 251] width 697 height 332
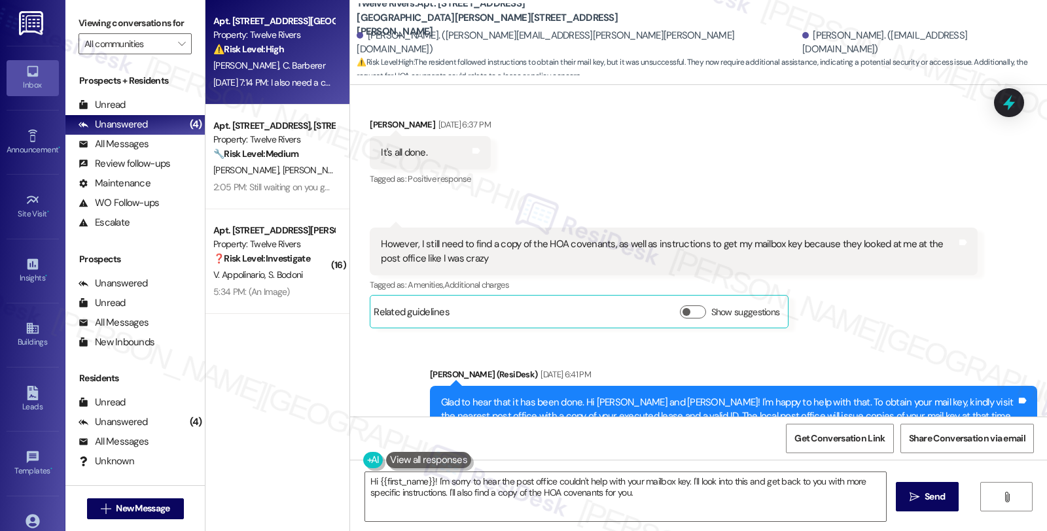
scroll to position [4944, 0]
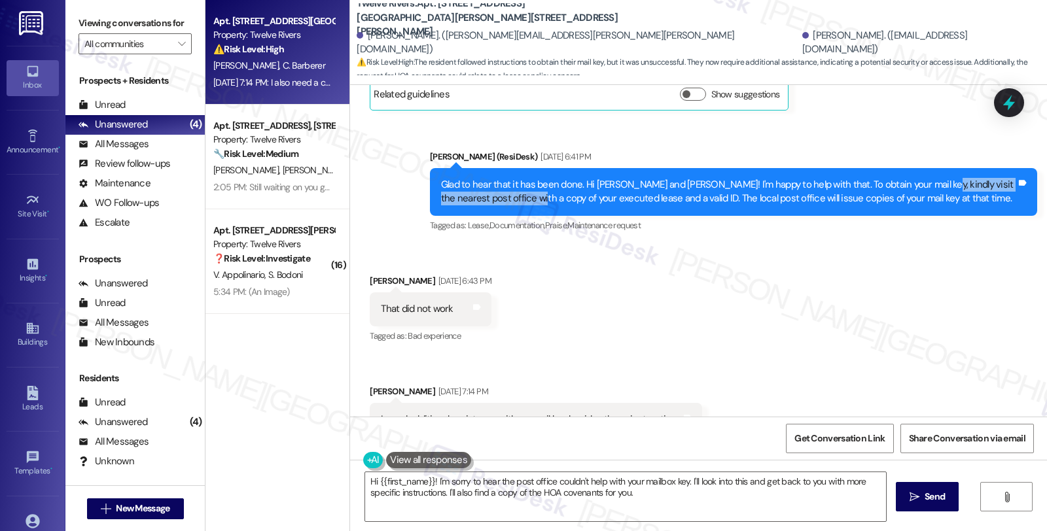
drag, startPoint x: 906, startPoint y: 141, endPoint x: 505, endPoint y: 159, distance: 400.9
click at [505, 178] on div "Glad to hear that it has been done. Hi [PERSON_NAME] and [PERSON_NAME]! I'm hap…" at bounding box center [728, 192] width 575 height 28
copy div "visit the nearest post office with a copy"
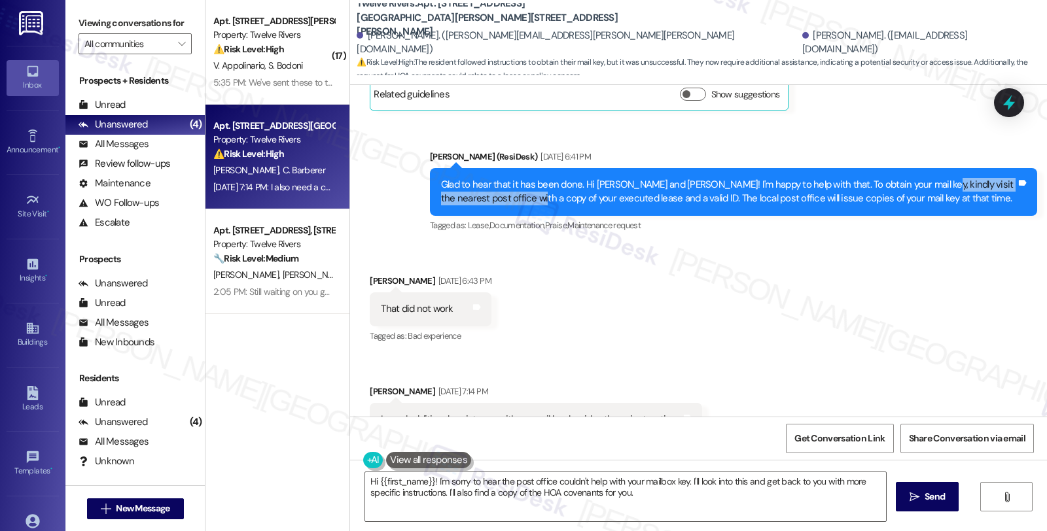
click at [905, 315] on div "Received via SMS [PERSON_NAME] [DATE] 6:43 PM That did not work Tags and notes …" at bounding box center [698, 401] width 697 height 313
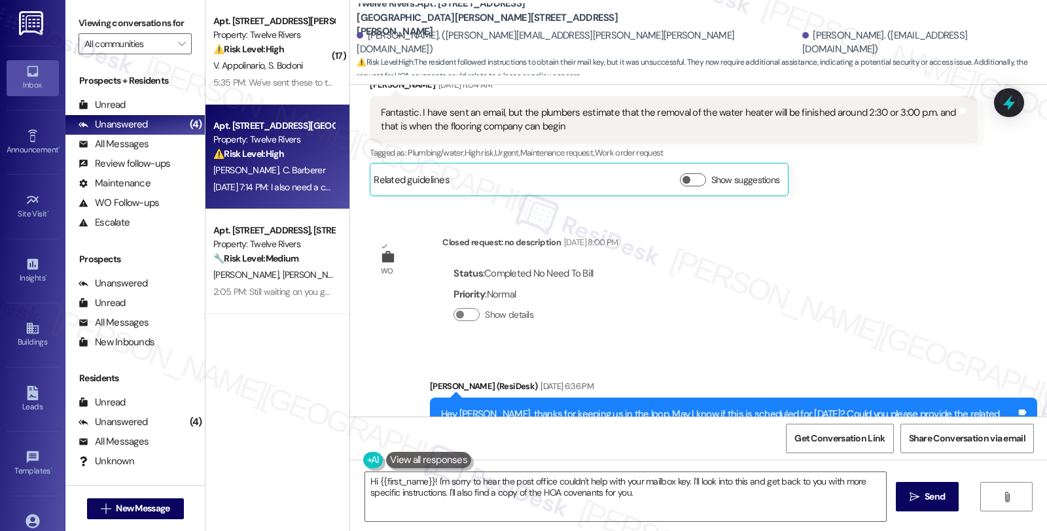
scroll to position [4145, 0]
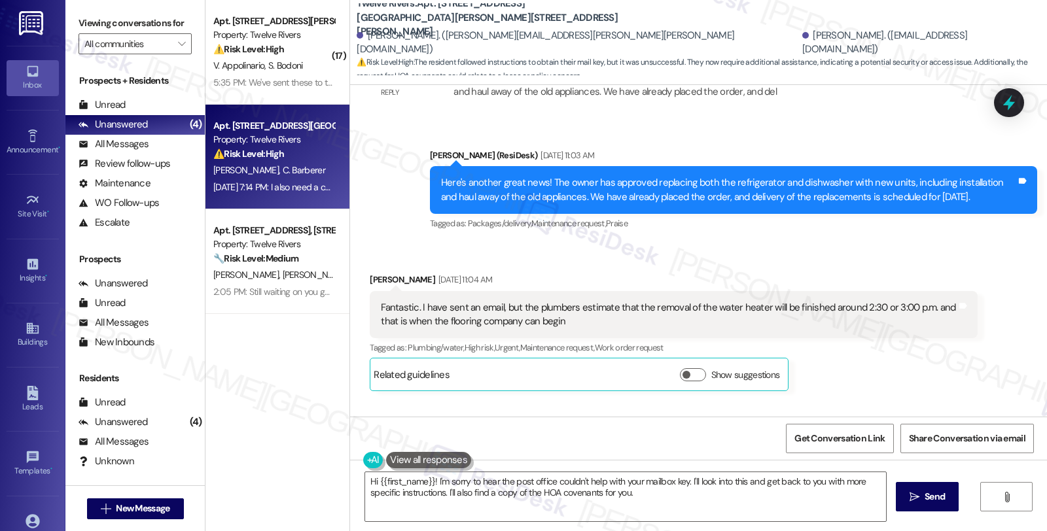
click at [916, 337] on div "[PERSON_NAME] [DATE] 11:04 AM Fantastic. I have sent an email, but the plumbers…" at bounding box center [673, 332] width 607 height 119
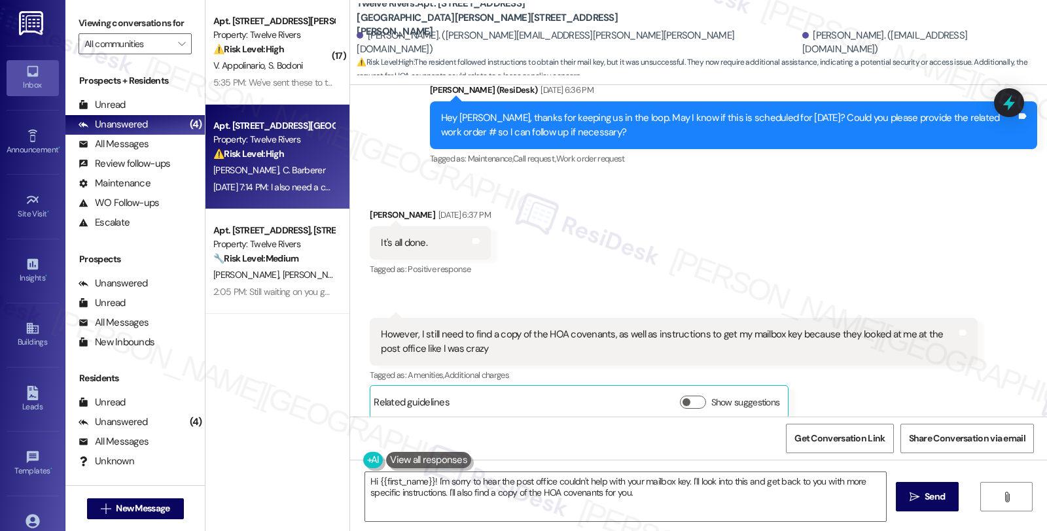
scroll to position [4654, 0]
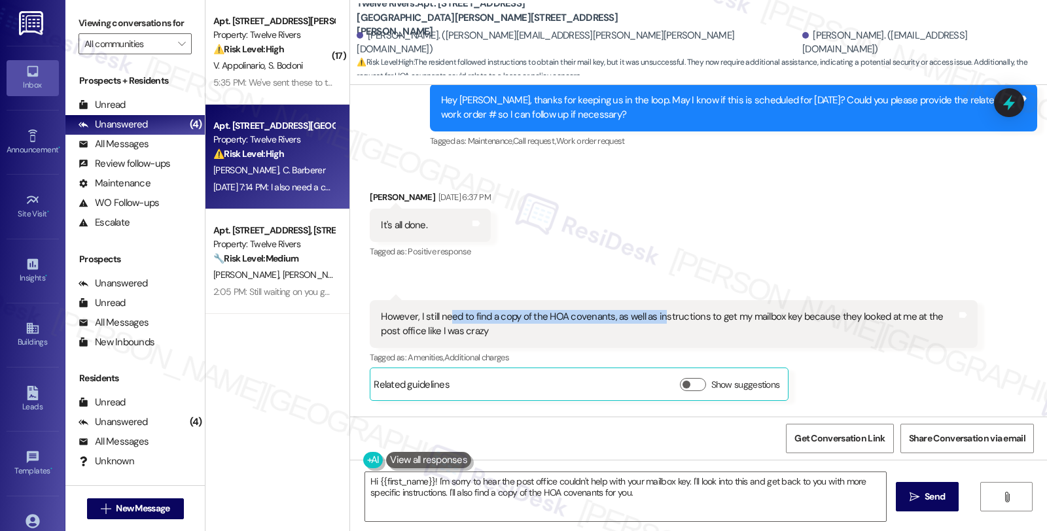
drag, startPoint x: 439, startPoint y: 279, endPoint x: 649, endPoint y: 274, distance: 210.1
click at [649, 310] on div "However, I still need to find a copy of the HOA covenants, as well as instructi…" at bounding box center [668, 324] width 575 height 28
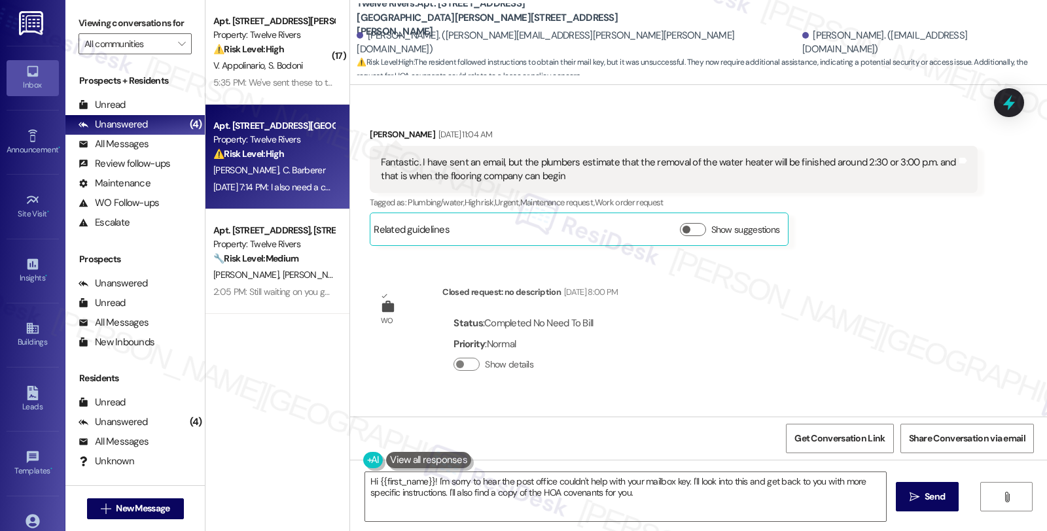
scroll to position [4217, 0]
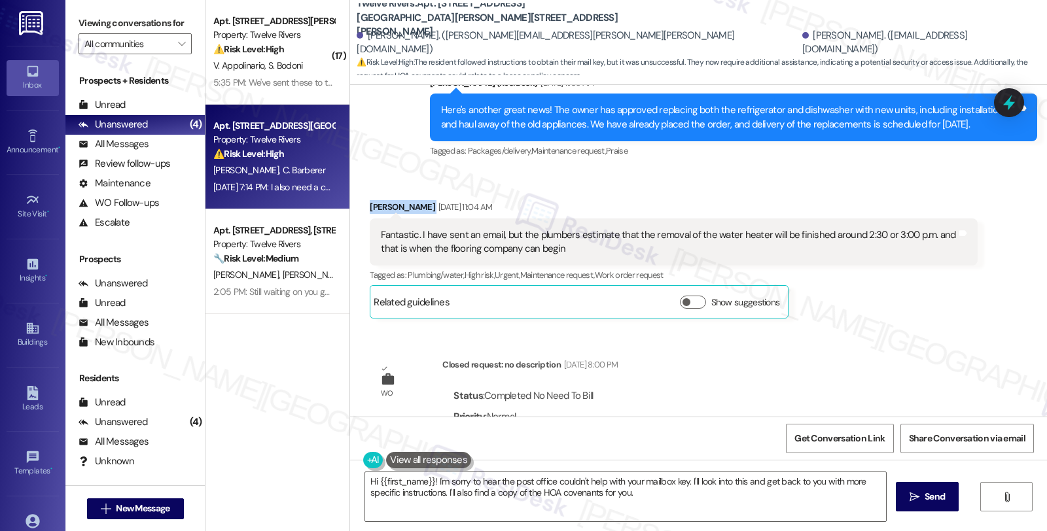
drag, startPoint x: 365, startPoint y: 164, endPoint x: 425, endPoint y: 168, distance: 61.0
click at [425, 190] on div "Received via SMS [PERSON_NAME] [DATE] 11:04 AM Fantastic. I have sent an email,…" at bounding box center [673, 259] width 627 height 139
copy div "[PERSON_NAME]"
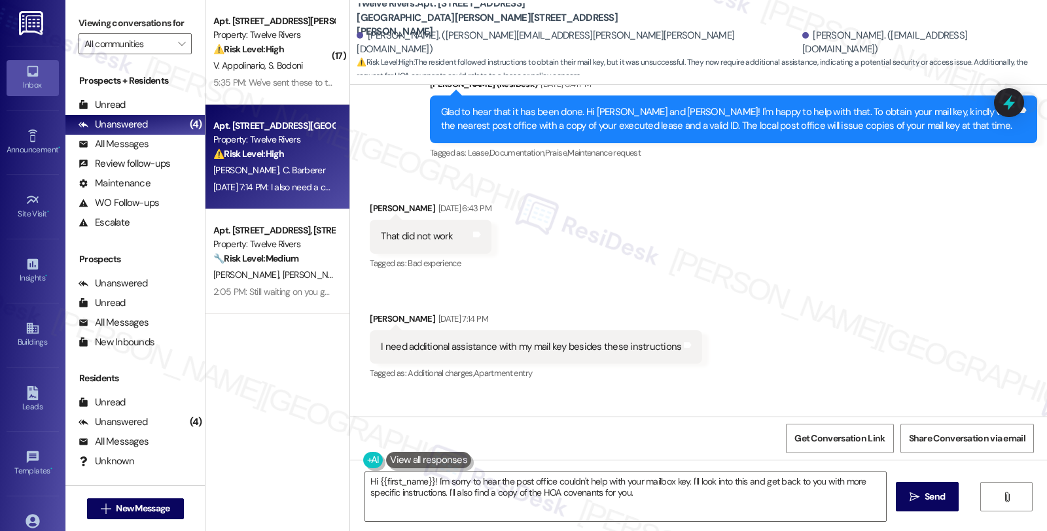
scroll to position [4944, 0]
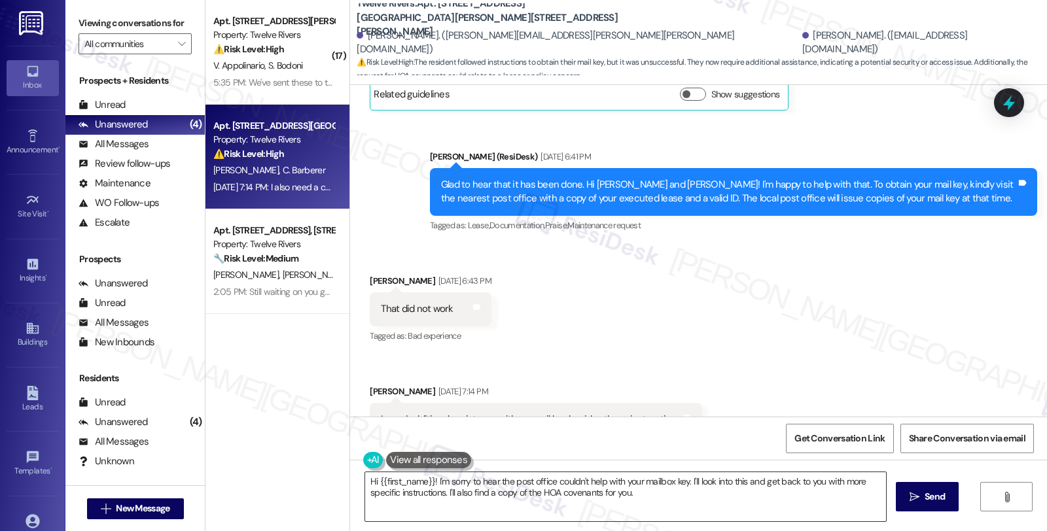
click at [369, 484] on textarea "Hi {{first_name}}! I'm sorry to hear the post office couldn't help with your ma…" at bounding box center [625, 497] width 521 height 49
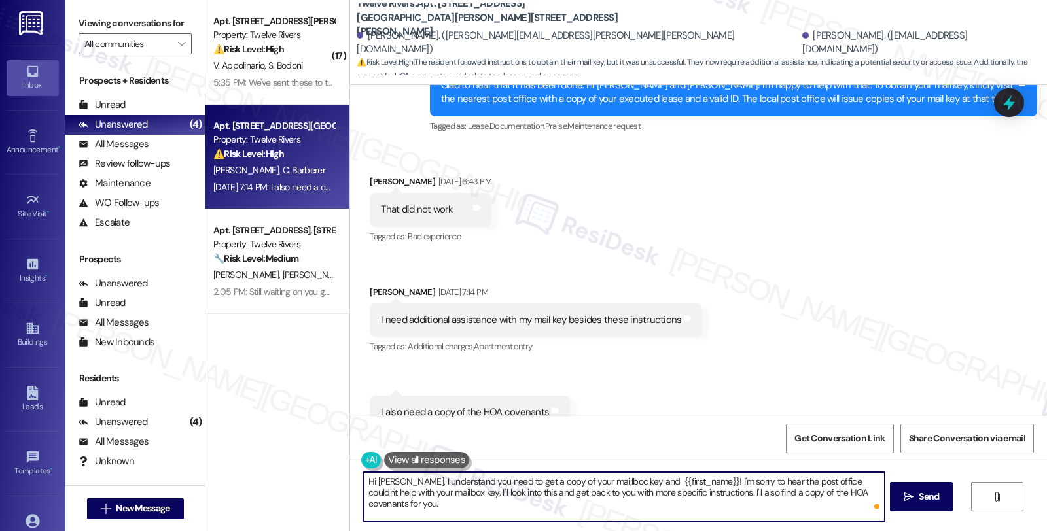
scroll to position [5188, 0]
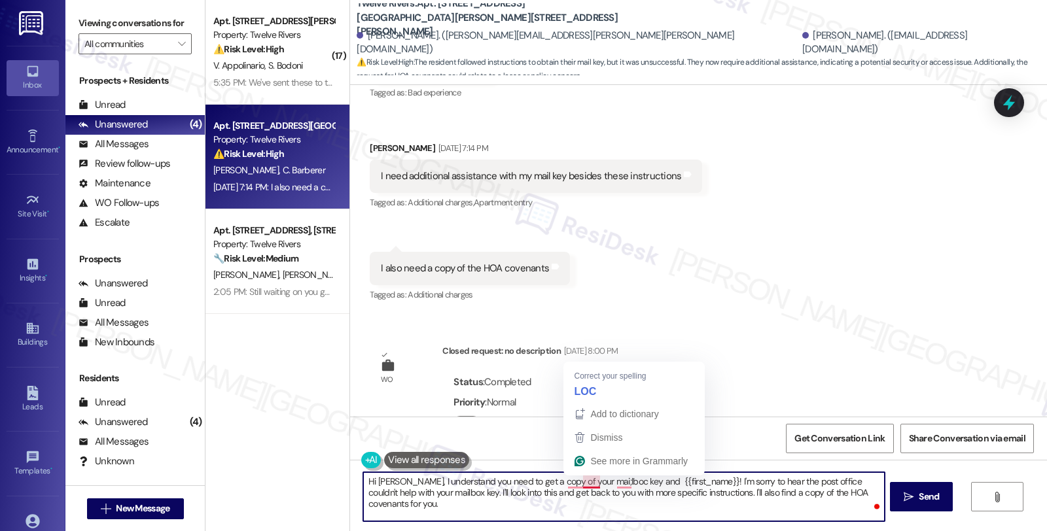
drag, startPoint x: 558, startPoint y: 483, endPoint x: 588, endPoint y: 486, distance: 29.6
click at [588, 486] on textarea "Hi [PERSON_NAME], I understand you need to get a copy of your mai;lboc key and …" at bounding box center [623, 497] width 521 height 49
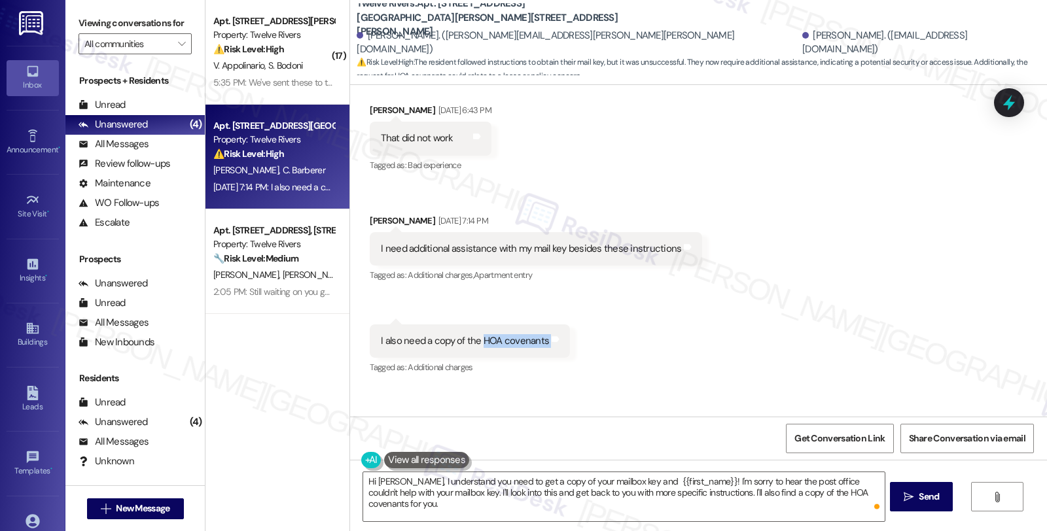
drag, startPoint x: 474, startPoint y: 300, endPoint x: 548, endPoint y: 303, distance: 74.7
click at [548, 325] on div "I also need a copy of the HOA covenants Tags and notes" at bounding box center [470, 341] width 200 height 33
copy div "HOA covenants Tags and notes"
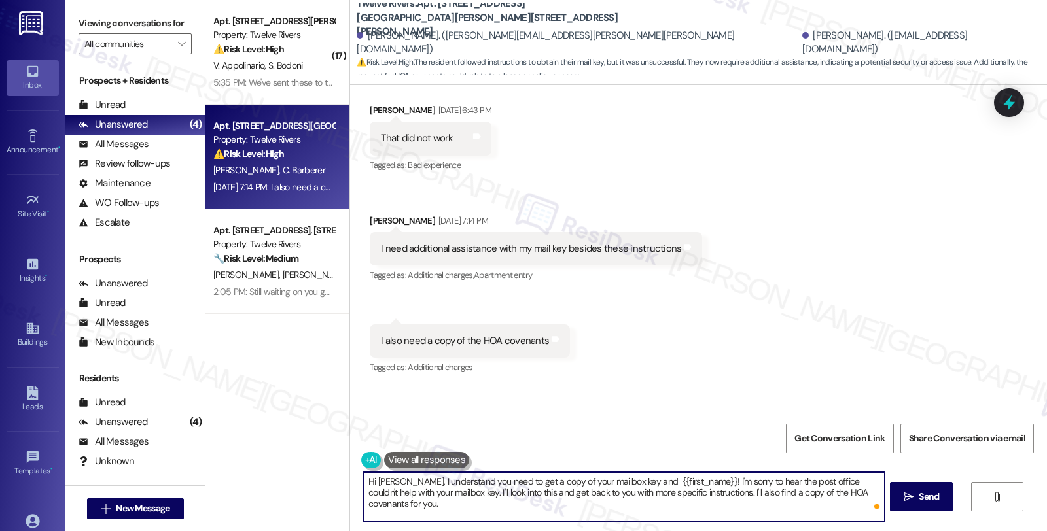
click at [620, 482] on textarea "Hi [PERSON_NAME], I understand you need to get a copy of your mailbox key and {…" at bounding box center [623, 497] width 521 height 49
paste textarea "HOA covenants"
click at [698, 481] on textarea "Hi [PERSON_NAME], I understand you need to get a copy of your mailbox key and […" at bounding box center [623, 497] width 521 height 49
click at [829, 481] on textarea "Hi [PERSON_NAME], I understand you need to get a copy of your mailbox key and H…" at bounding box center [623, 497] width 521 height 49
click at [524, 493] on textarea "Hi [PERSON_NAME], I understand you need to get a copy of your mailbox key and H…" at bounding box center [623, 497] width 521 height 49
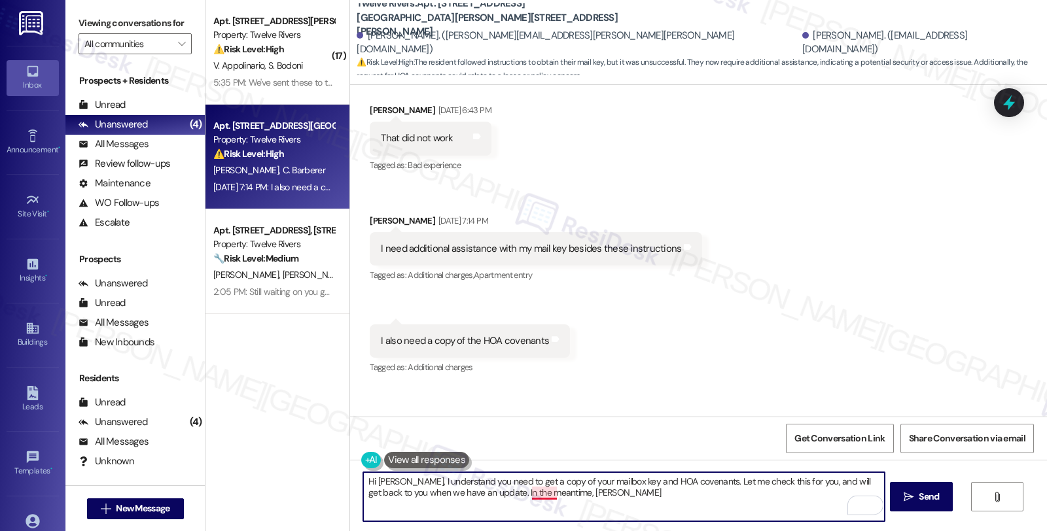
click at [524, 495] on textarea "Hi [PERSON_NAME], I understand you need to get a copy of your mailbox key and H…" at bounding box center [623, 497] width 521 height 49
click at [571, 490] on textarea "Hi [PERSON_NAME], I understand you need to get a copy of your mailbox key and H…" at bounding box center [623, 497] width 521 height 49
type textarea "Hi [PERSON_NAME], I understand you need to get a copy of your mailbox key and H…"
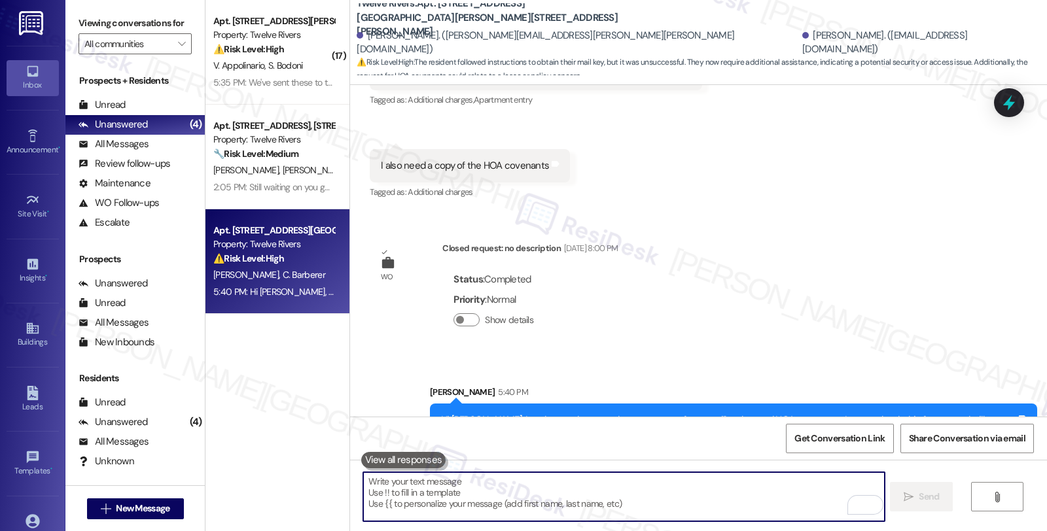
scroll to position [5292, 0]
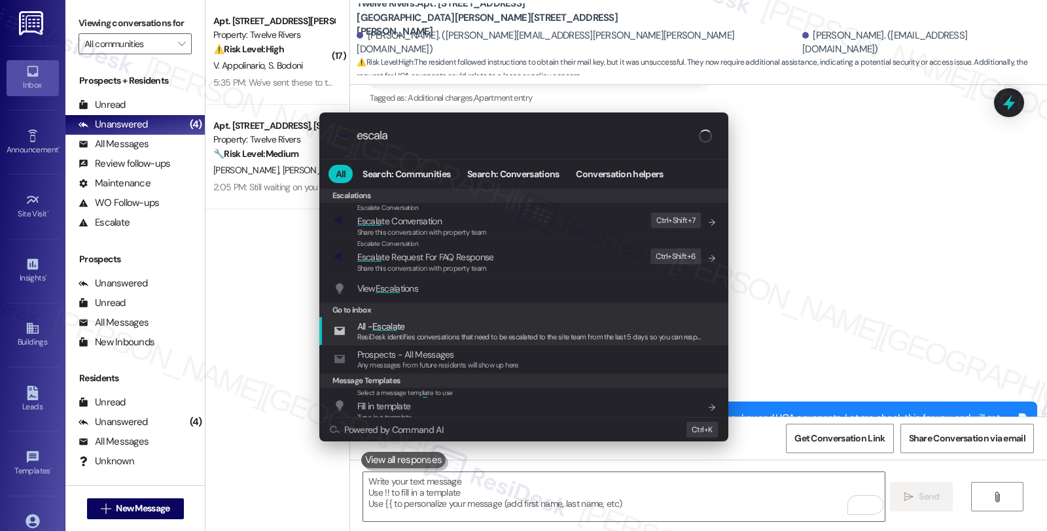
type input "escala"
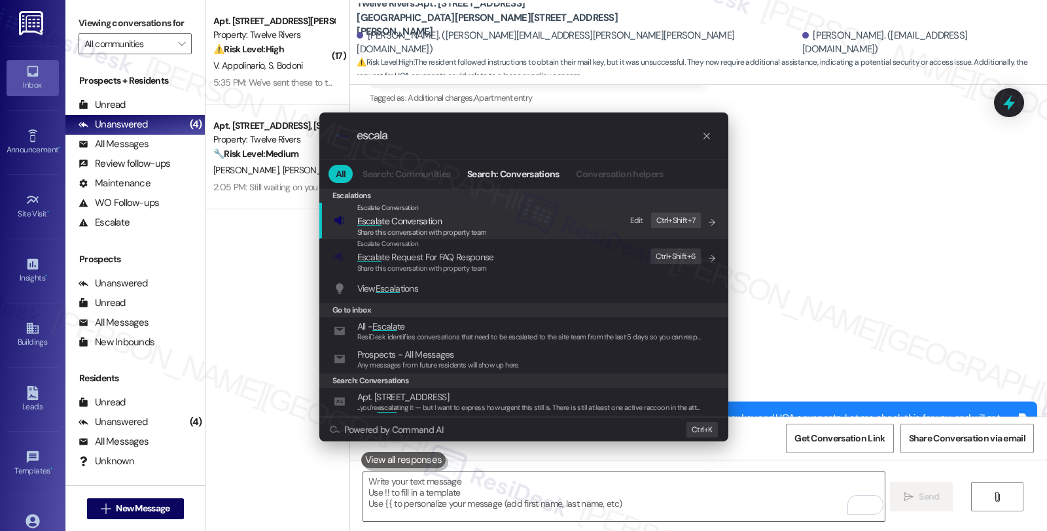
click at [398, 223] on span "Escala te Conversation" at bounding box center [399, 221] width 84 height 12
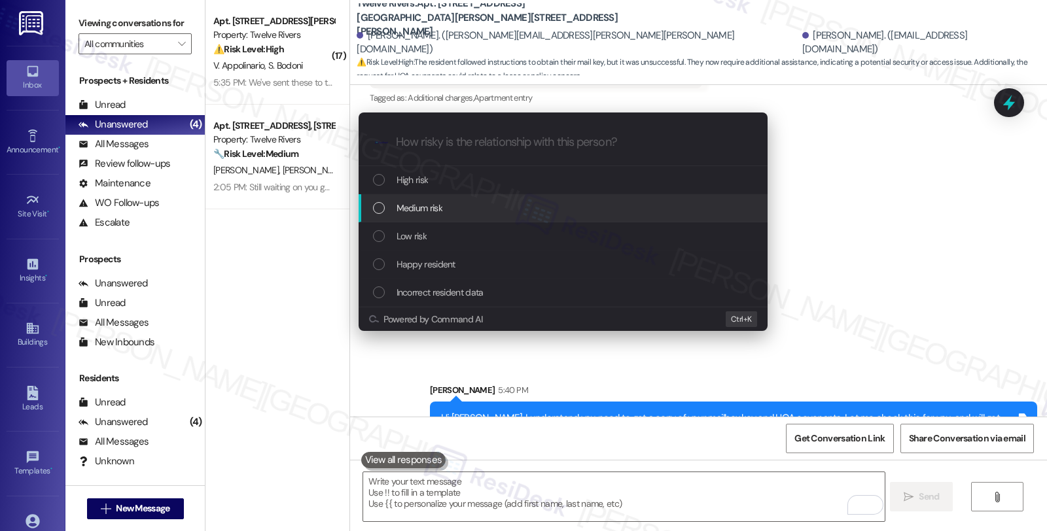
click at [414, 204] on span "Medium risk" at bounding box center [420, 208] width 46 height 14
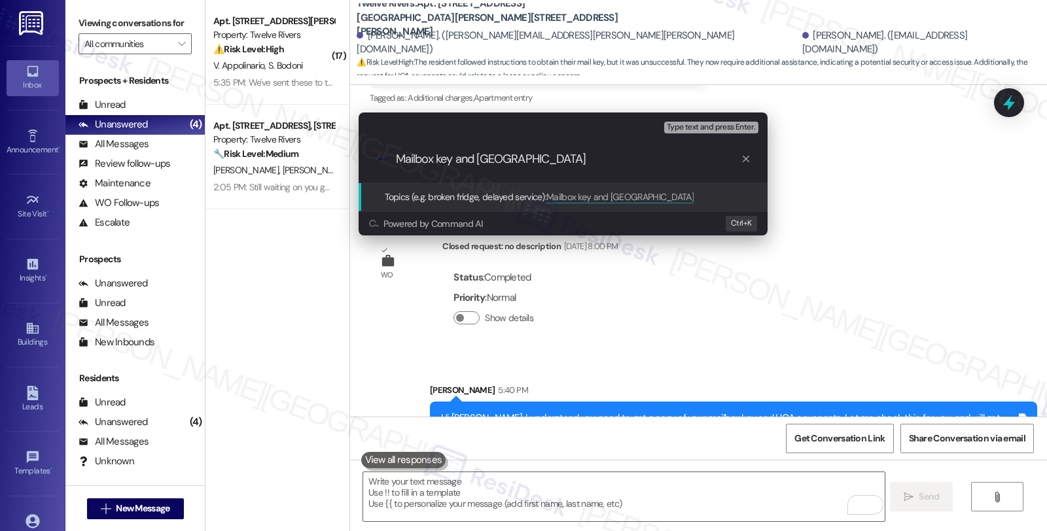
type input "Mailbox key and HOA covenant"
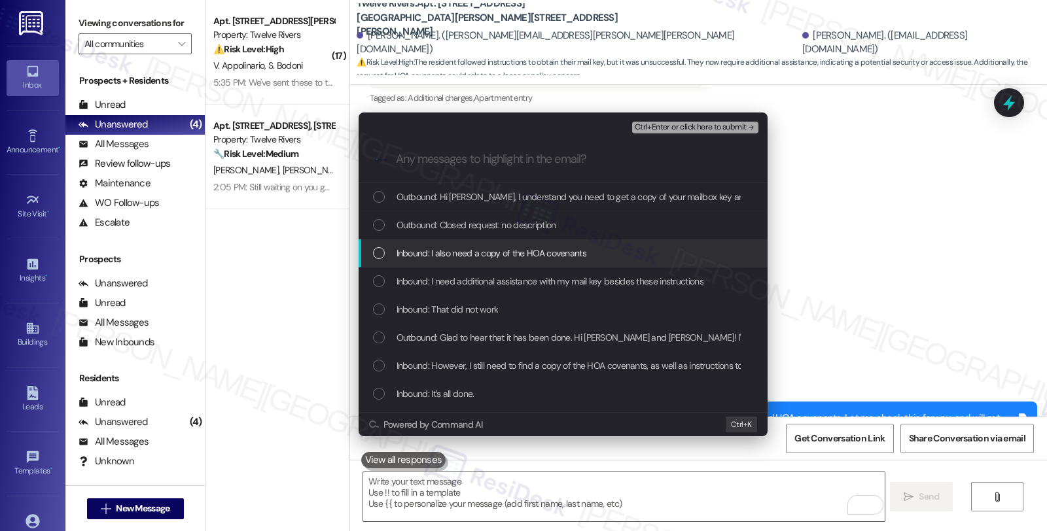
click at [416, 246] on span "Inbound: I also need a copy of the HOA covenants" at bounding box center [492, 253] width 190 height 14
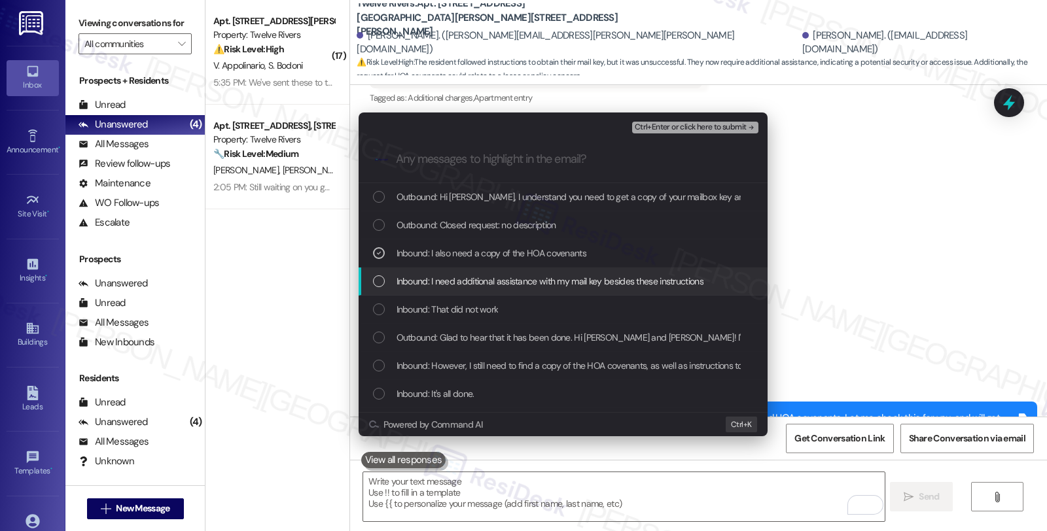
click at [416, 279] on span "Inbound: I need additional assistance with my mail key besides these instructio…" at bounding box center [550, 281] width 307 height 14
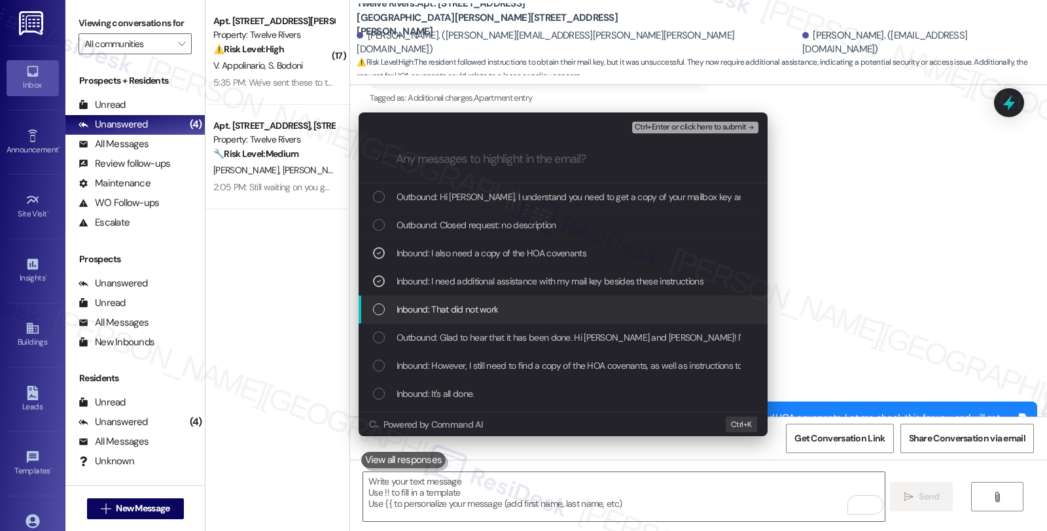
click at [415, 304] on span "Inbound: That did not work" at bounding box center [448, 309] width 102 height 14
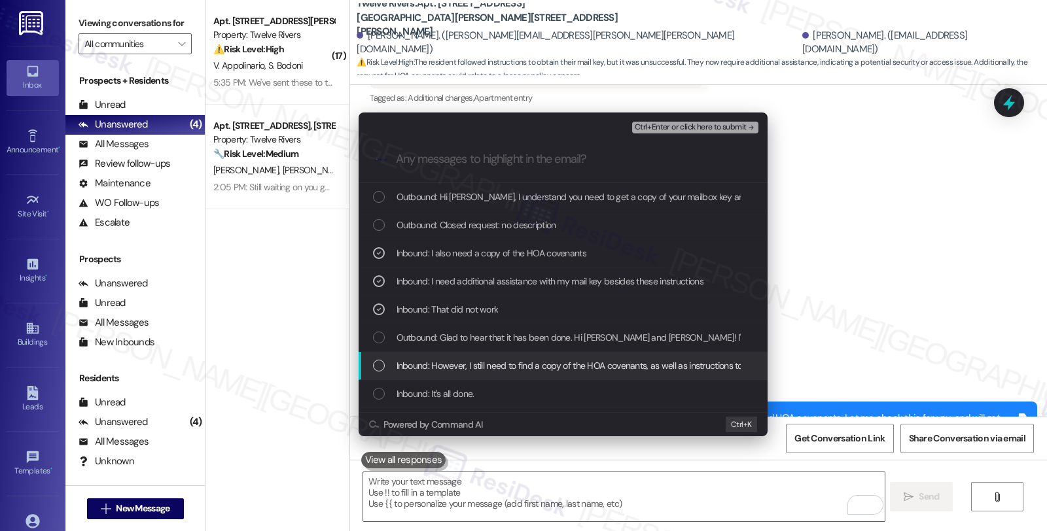
click at [435, 363] on span "Inbound: However, I still need to find a copy of the HOA covenants, as well as …" at bounding box center [723, 366] width 653 height 14
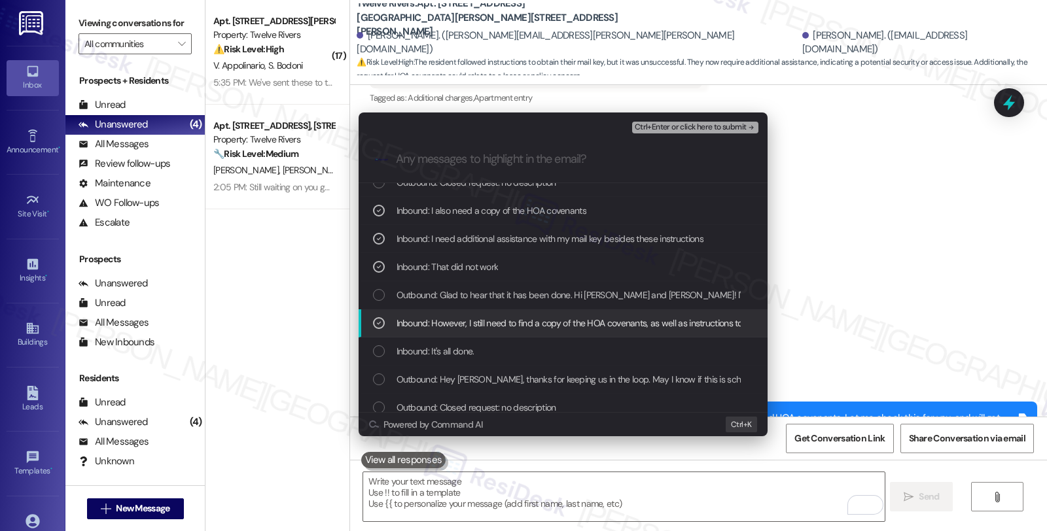
scroll to position [73, 0]
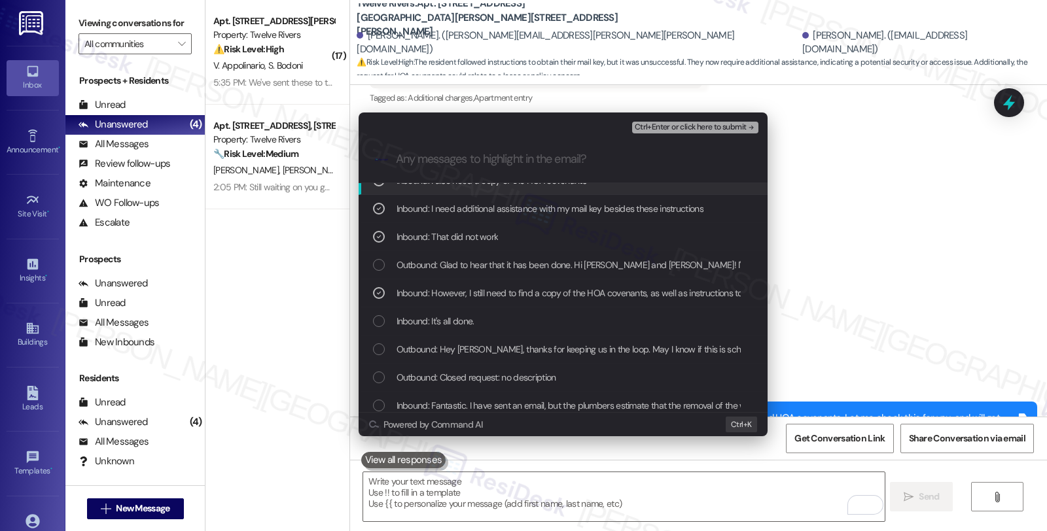
click at [690, 127] on span "Ctrl+Enter or click here to submit" at bounding box center [691, 127] width 112 height 9
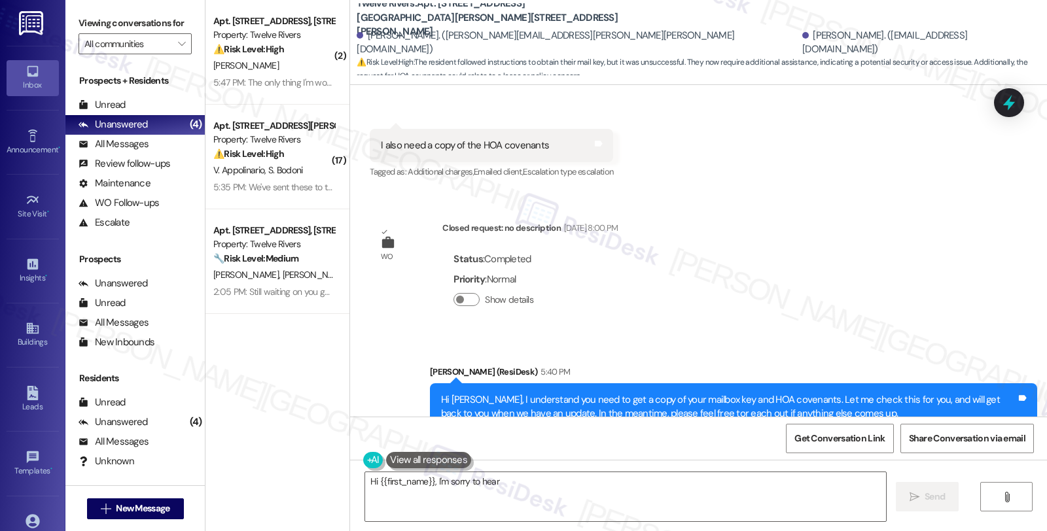
scroll to position [5312, 0]
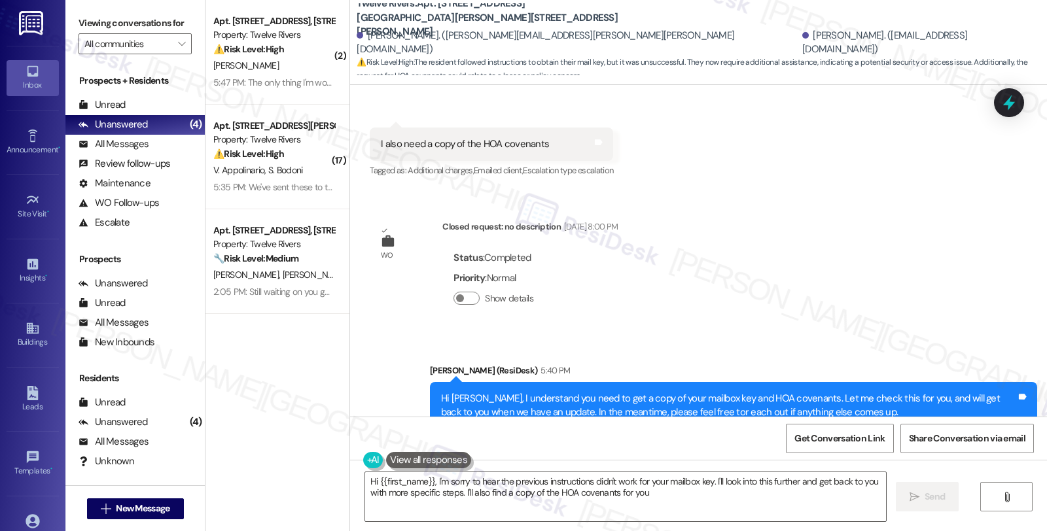
type textarea "Hi {{first_name}}, I'm sorry to hear the previous instructions didn't work for …"
